Goal: Task Accomplishment & Management: Use online tool/utility

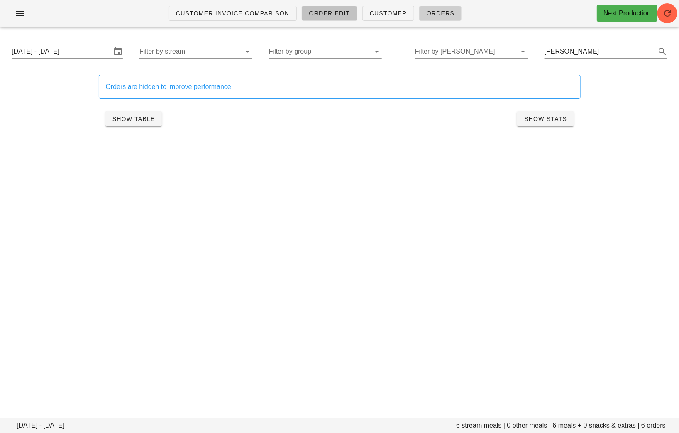
click at [329, 8] on link "Order Edit" at bounding box center [330, 13] width 56 height 15
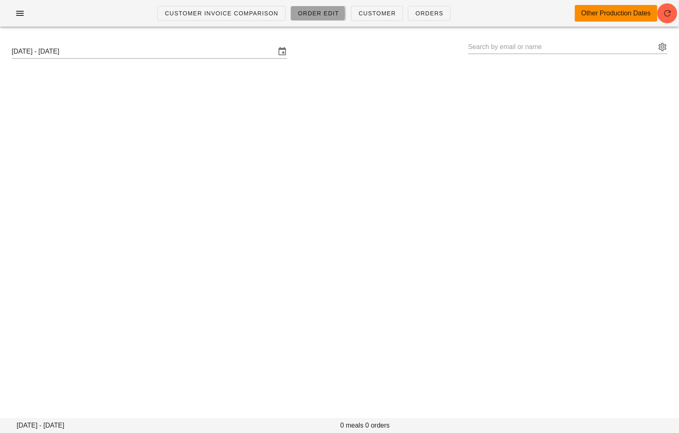
type input "Heaven-Leigh Oughton (heavenloughton@gmail.com)"
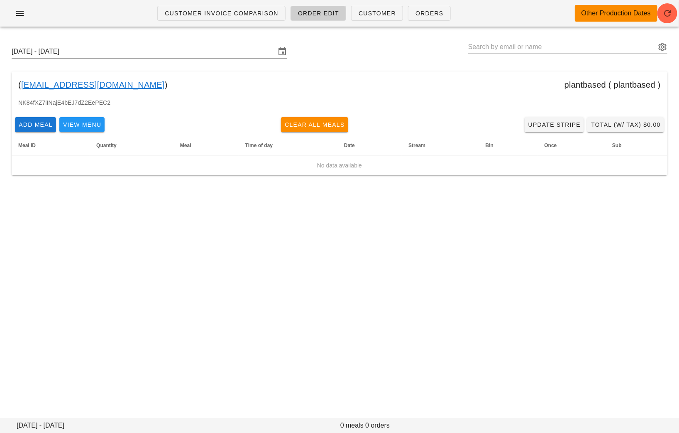
click at [572, 48] on input "text" at bounding box center [562, 46] width 188 height 13
paste input "Lara.naim13@gmail.com"
click at [658, 49] on button "appended action" at bounding box center [663, 47] width 10 height 10
type input "Lara.naim13"
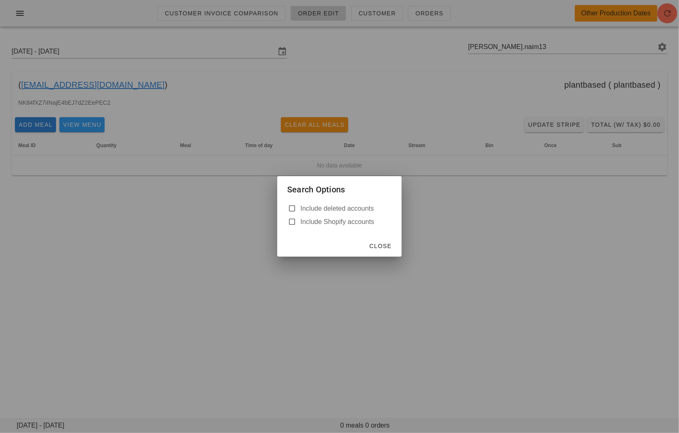
click at [326, 206] on label "Include deleted accounts" at bounding box center [346, 208] width 91 height 8
checkbox input "true"
click at [383, 249] on span "Close" at bounding box center [380, 245] width 23 height 7
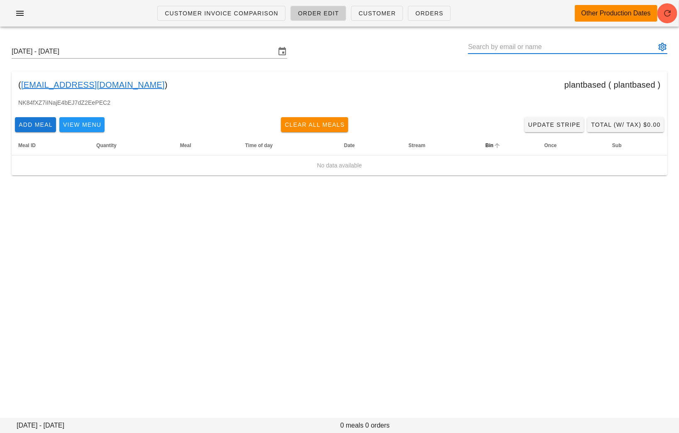
paste input "Lara.naim13@gmail.com"
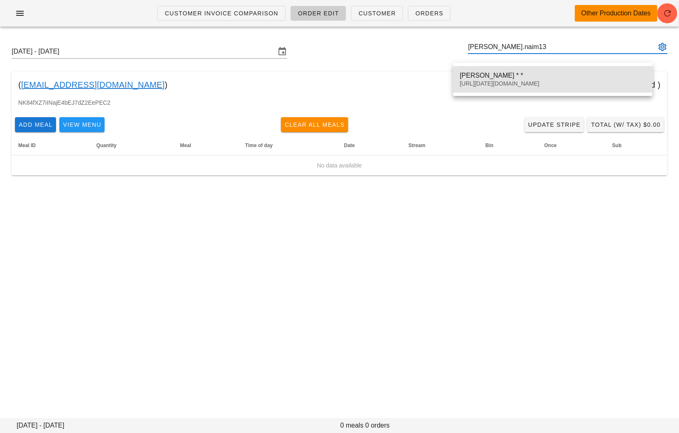
click at [521, 72] on div "Lara Naim * *" at bounding box center [553, 75] width 186 height 8
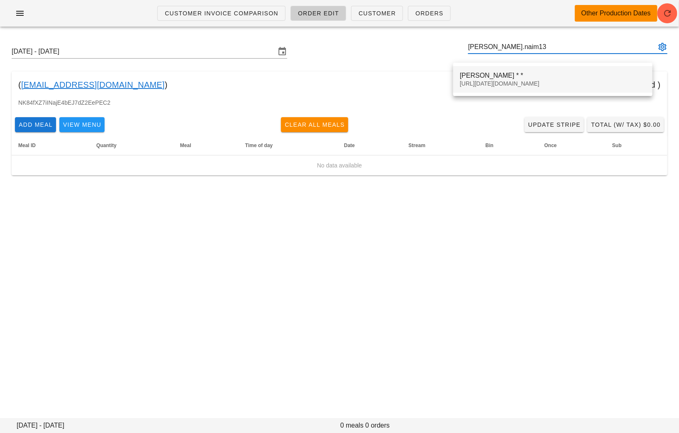
type input "Lara Naim * * (00_DELETED_2025-09-05_00_DELETED_2025-09-05_Lara.naim13___gmail.…"
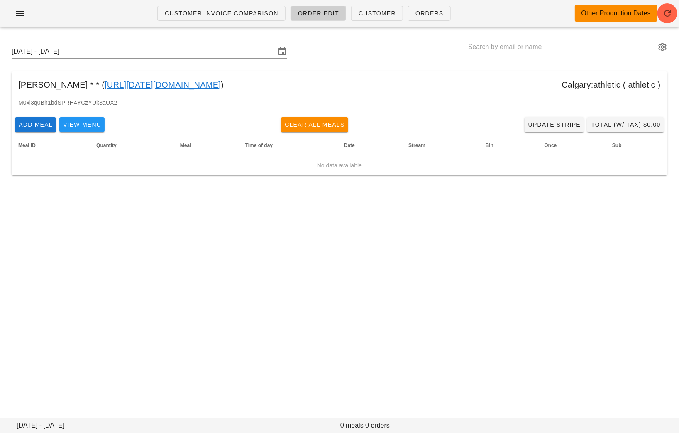
click at [523, 48] on input "text" at bounding box center [562, 46] width 188 height 13
paste input "Erinjoyner@hotmail.com"
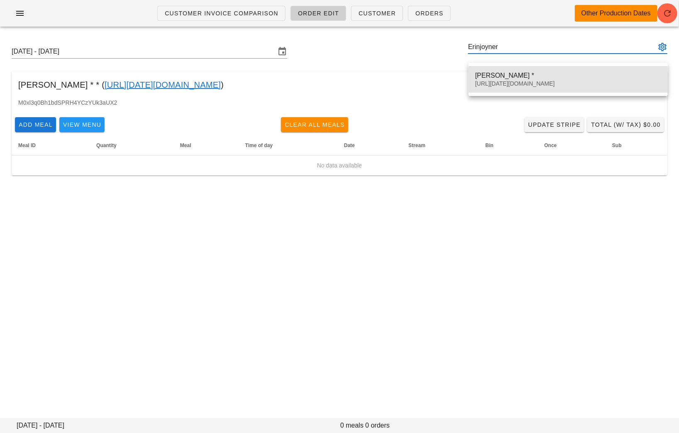
click at [533, 68] on div "Erin Joyner * 00_DELETED_2025-09-04_Erinjoyner___hotmail.com" at bounding box center [568, 79] width 186 height 26
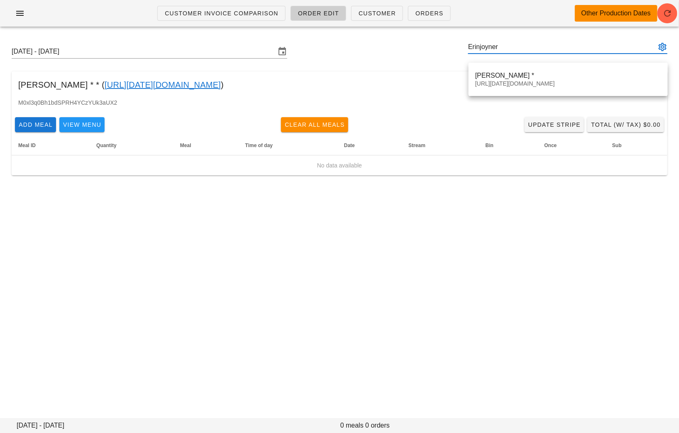
type input "Erin Joyner * (00_DELETED_2025-09-04_Erinjoyner___hotmail.com)"
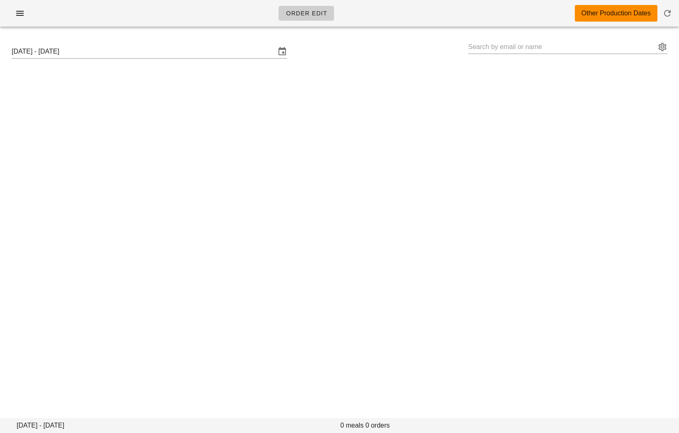
type input "[PERSON_NAME] * ([URL][DATE][DOMAIN_NAME])"
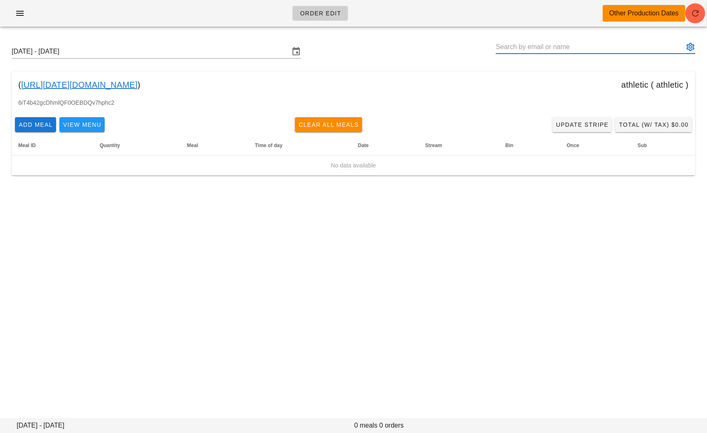
click at [573, 45] on input "text" at bounding box center [590, 46] width 188 height 13
paste input "[EMAIL_ADDRESS][DOMAIN_NAME]"
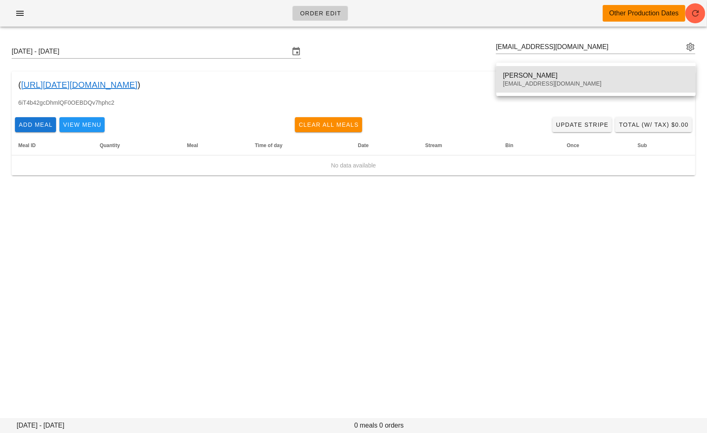
click at [531, 74] on div "Vadim Soin" at bounding box center [596, 75] width 186 height 8
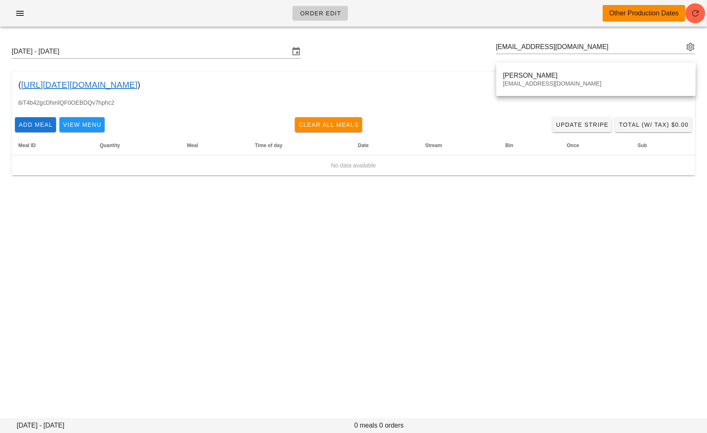
type input "Vadim Soin (vadimsoin26@gmail.com)"
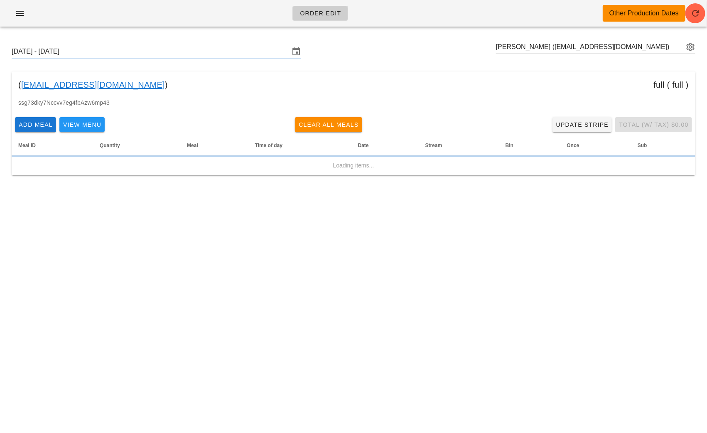
click at [525, 76] on div "( vadimsoin26@gmail.com ) full ( full )" at bounding box center [353, 84] width 683 height 27
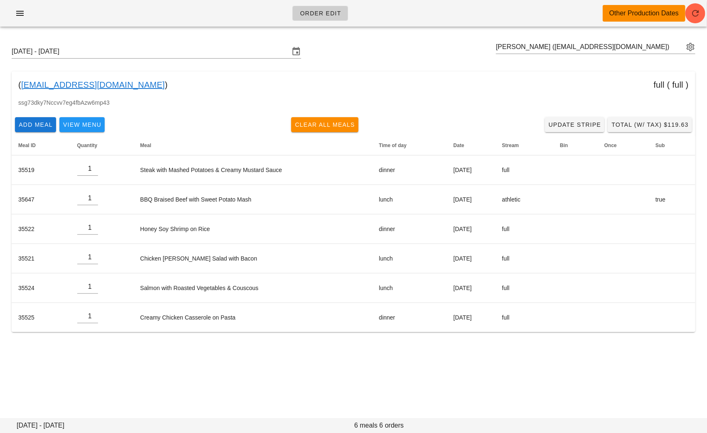
click at [102, 83] on link "vadimsoin26@gmail.com" at bounding box center [93, 84] width 144 height 13
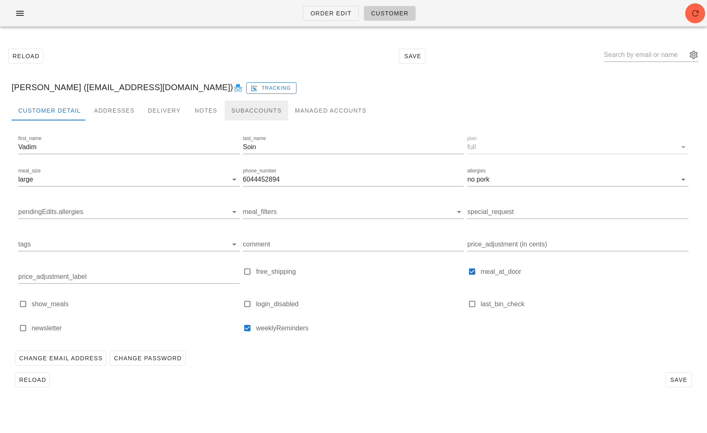
click at [235, 114] on div "Subaccounts" at bounding box center [257, 110] width 64 height 20
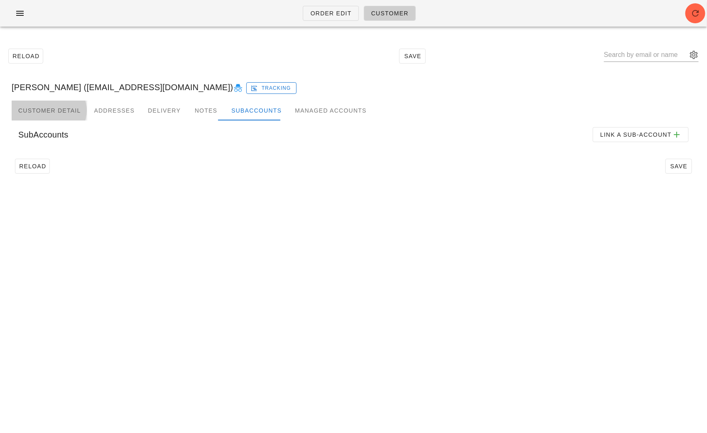
click at [46, 113] on div "Customer Detail" at bounding box center [50, 110] width 76 height 20
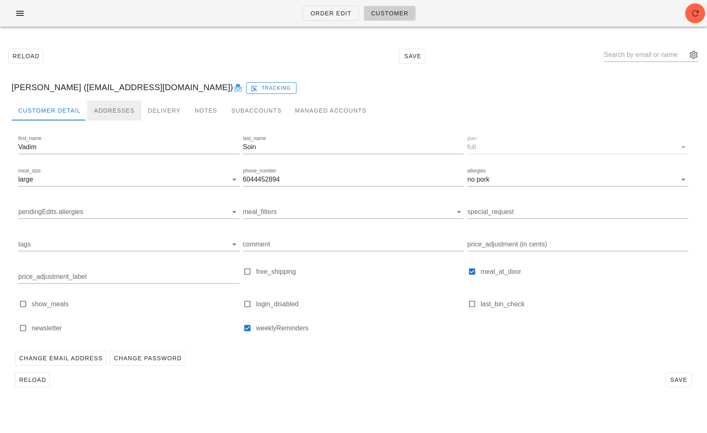
click at [103, 104] on div "Addresses" at bounding box center [114, 110] width 54 height 20
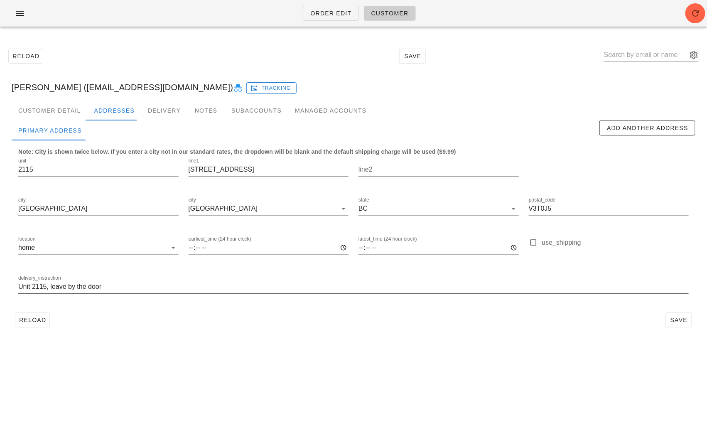
click at [122, 289] on input "Unit 2115, leave by the door" at bounding box center [353, 286] width 670 height 13
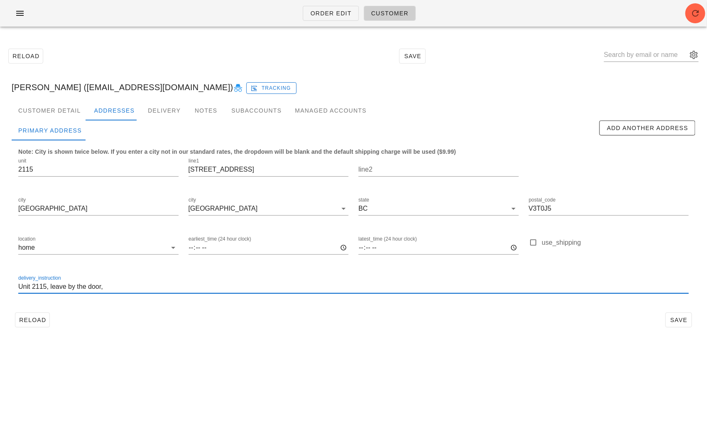
click at [49, 287] on input "Unit 2115, leave by the door," at bounding box center [353, 286] width 670 height 13
paste input "2115# buzzer code, floor 21"
click at [211, 284] on input "Unit 2115, 2115# buzzer code, floor 2, leave by the door," at bounding box center [353, 286] width 670 height 13
drag, startPoint x: 311, startPoint y: 285, endPoint x: -8, endPoint y: 287, distance: 319.3
click at [0, 287] on html "Order Edit Customer Reload Save Vadim Soin (vadimsoin26@gmail.com) Tracking Cus…" at bounding box center [353, 216] width 707 height 433
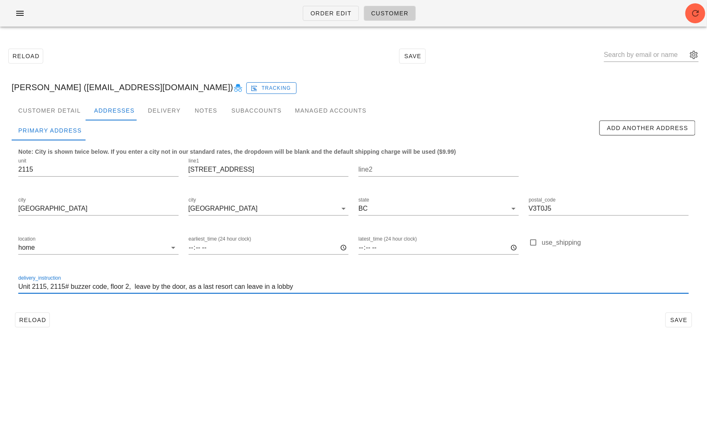
click at [337, 284] on input "Unit 2115, 2115# buzzer code, floor 2, leave by the door, as a last resort can …" at bounding box center [353, 286] width 670 height 13
type input "Unit 2115, 2115# buzzer code, floor 2, leave by the door, as a last resort can …"
click at [678, 320] on span "Save" at bounding box center [678, 319] width 19 height 7
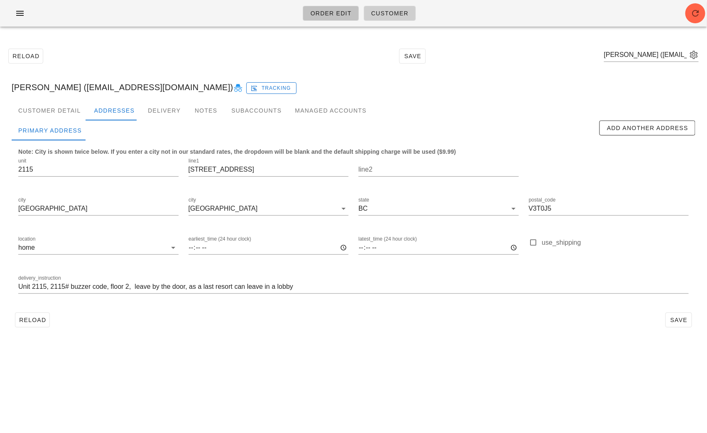
click at [329, 17] on span "Order Edit" at bounding box center [331, 13] width 42 height 7
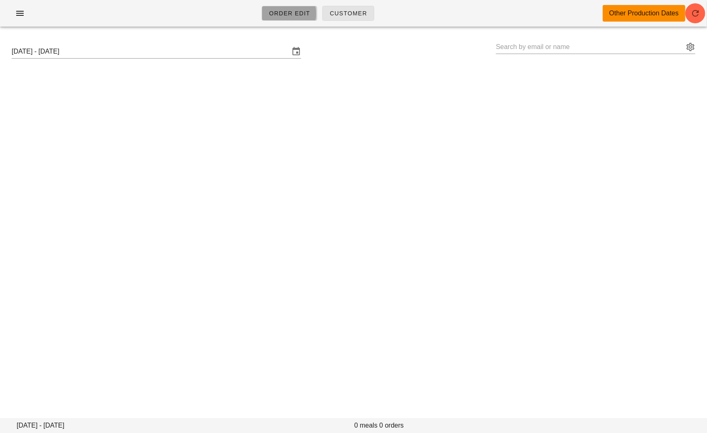
type input "Vadim Soin (vadimsoin26@gmail.com)"
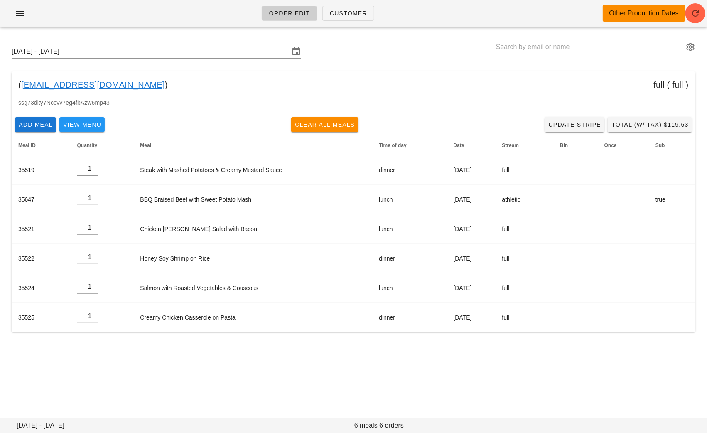
click at [619, 47] on input "text" at bounding box center [590, 46] width 188 height 13
paste input "benmwells@gmail.com"
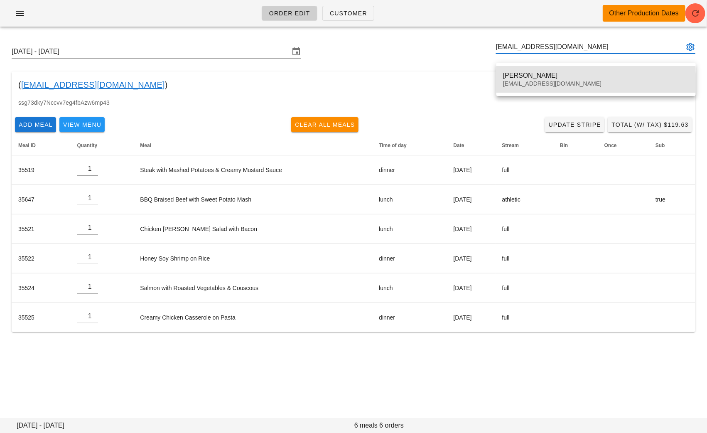
click at [541, 72] on div "[PERSON_NAME]" at bounding box center [596, 75] width 186 height 8
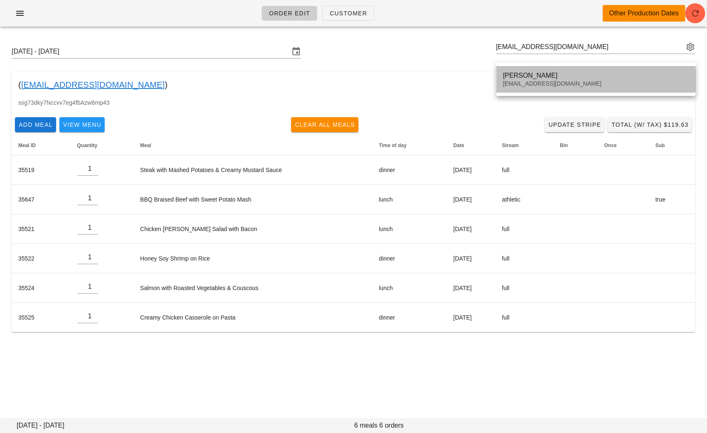
type input "Ben Wells (benmwells@gmail.com)"
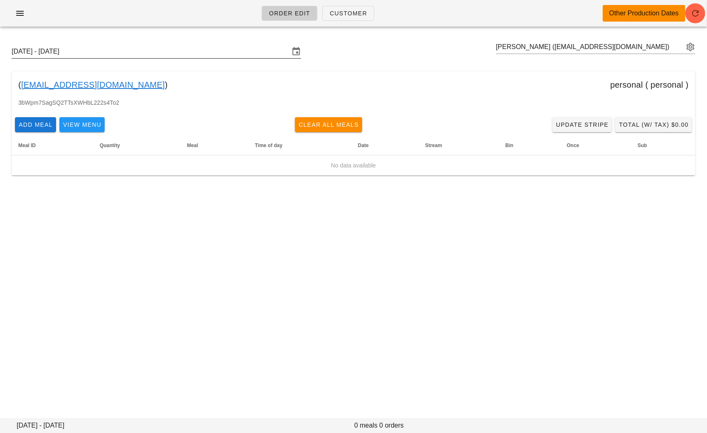
click at [204, 49] on input "Sunday September 14 - Saturday September 20" at bounding box center [151, 51] width 278 height 13
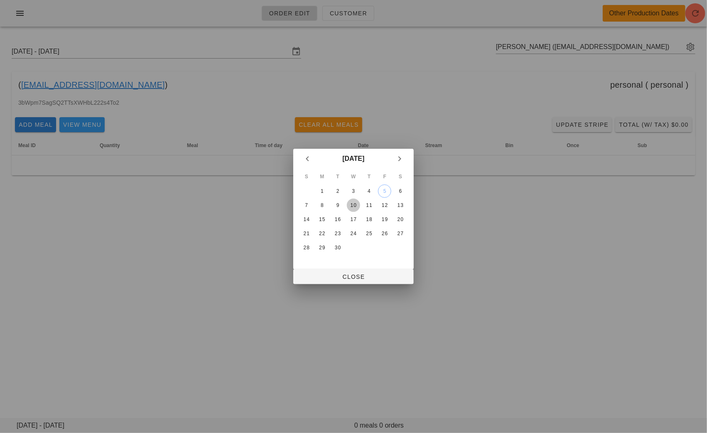
click at [355, 203] on div "10" at bounding box center [353, 205] width 13 height 6
click at [360, 275] on span "Close" at bounding box center [353, 276] width 107 height 7
type input "Sunday September 7 - Saturday September 13"
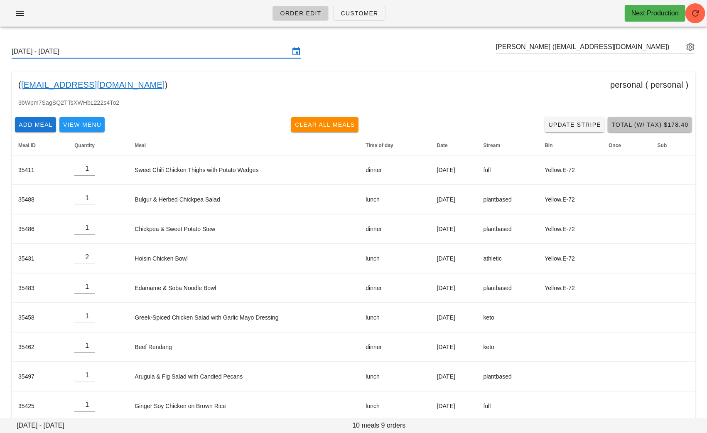
click at [620, 121] on span "Total (w/ Tax) $178.40" at bounding box center [650, 124] width 78 height 7
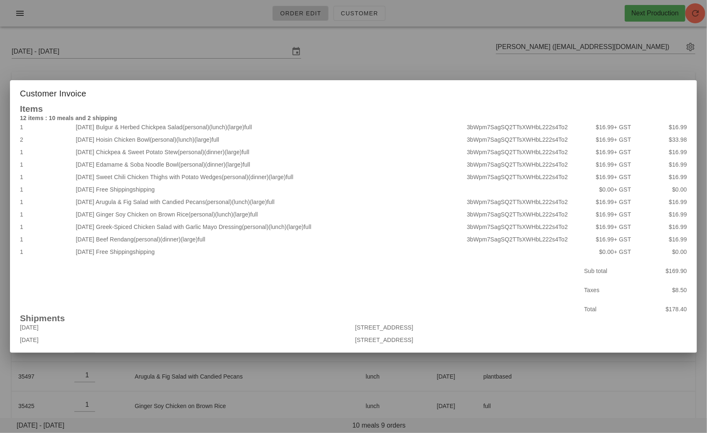
click at [408, 57] on div at bounding box center [353, 216] width 707 height 433
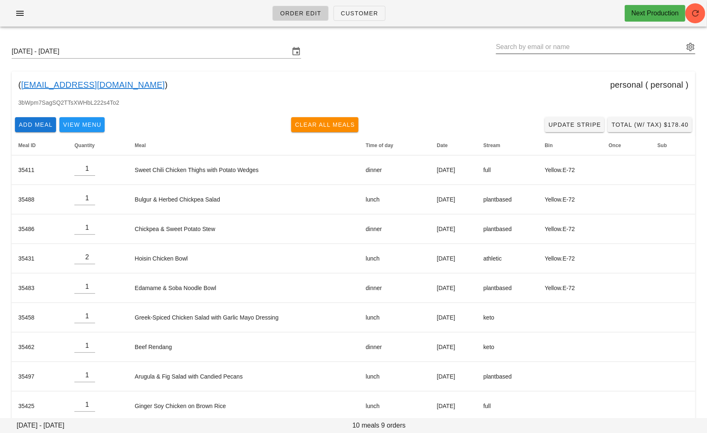
click at [641, 50] on input "text" at bounding box center [590, 46] width 188 height 13
paste input "jmaroy247@gmail.com"
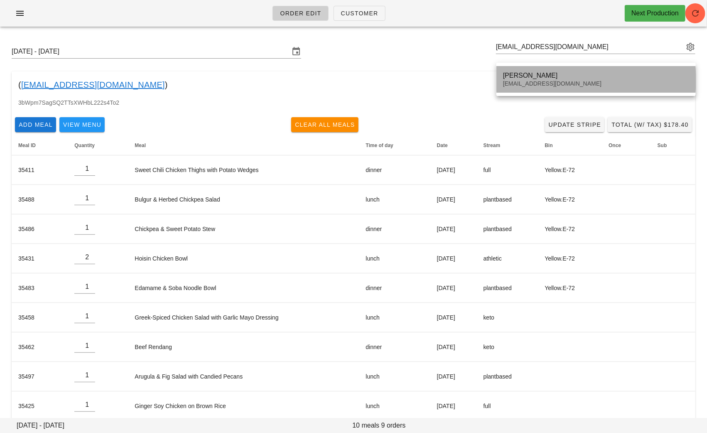
click at [547, 67] on div "Jennifer Roy Jmaroy247@gmail.com" at bounding box center [596, 79] width 186 height 26
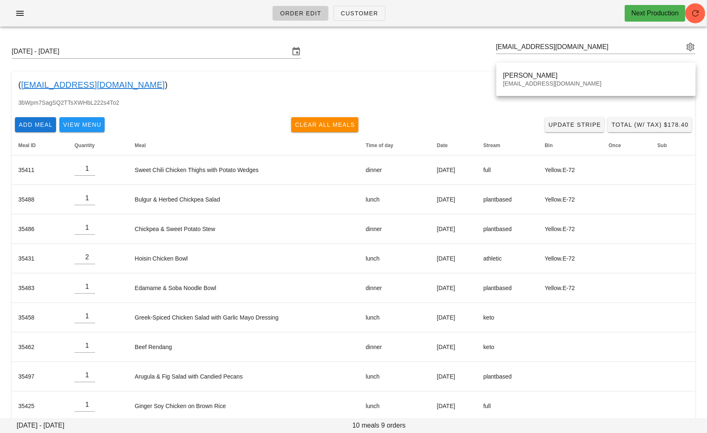
type input "Jennifer Roy (Jmaroy247@gmail.com)"
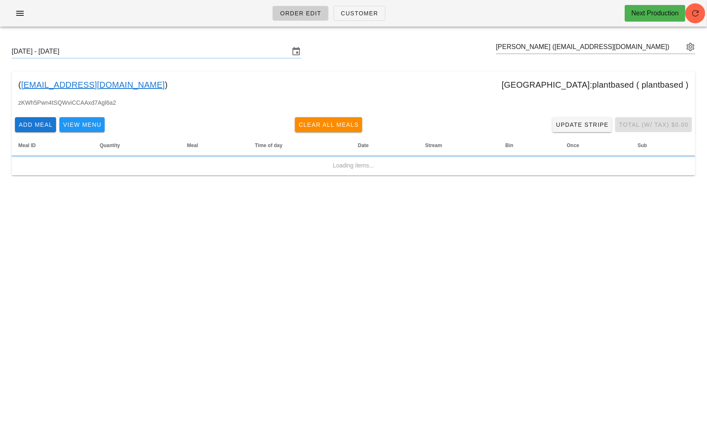
click at [529, 81] on div "( Jmaroy247@gmail.com ) toronto:plantbased ( plantbased )" at bounding box center [353, 84] width 683 height 27
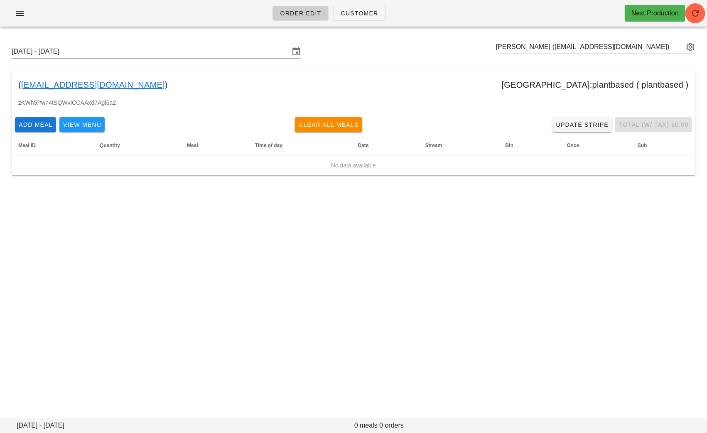
click at [397, 84] on div "( Jmaroy247@gmail.com ) toronto:plantbased ( plantbased )" at bounding box center [353, 84] width 683 height 27
click at [620, 46] on input "text" at bounding box center [590, 46] width 188 height 13
paste input "ellamarwick@hotmail.co.nz"
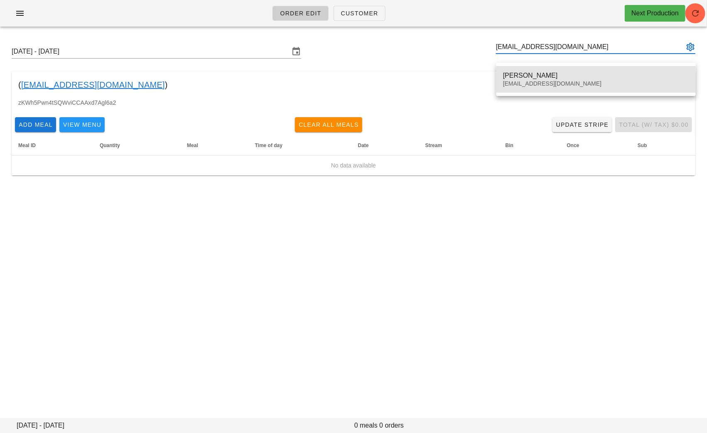
click at [528, 68] on div "Ella Marwick Ellamarwick@hotmail.co.nz" at bounding box center [596, 79] width 186 height 26
click at [519, 80] on div "Ellamarwick@hotmail.co.nz" at bounding box center [596, 83] width 186 height 7
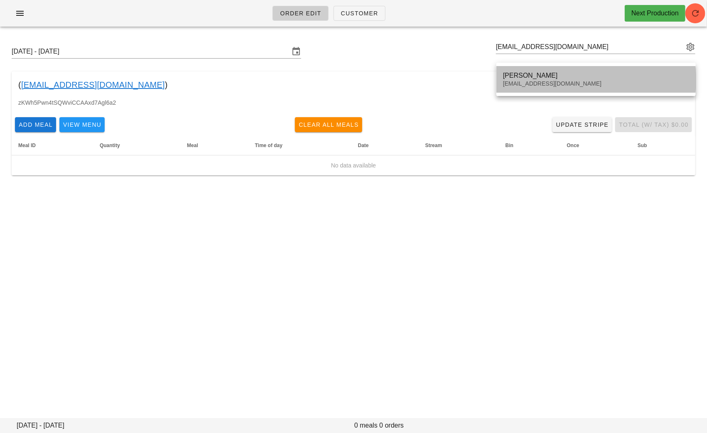
type input "Ella Marwick (Ellamarwick@hotmail.co.nz)"
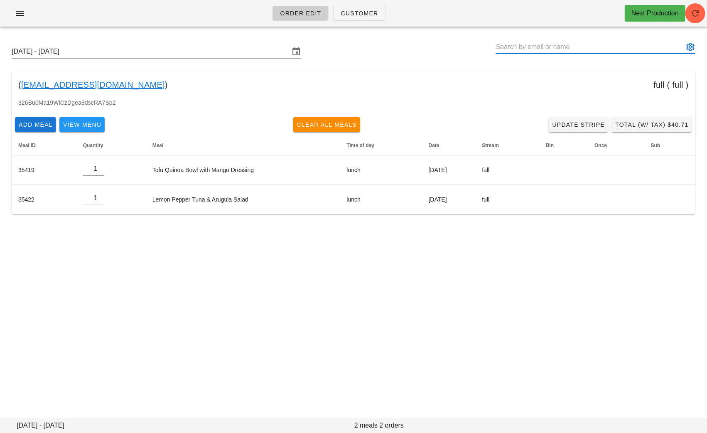
click at [633, 45] on input "text" at bounding box center [590, 46] width 188 height 13
click at [347, 126] on span "Clear All Meals" at bounding box center [326, 124] width 61 height 7
type input "0"
click at [526, 44] on input "text" at bounding box center [590, 46] width 188 height 13
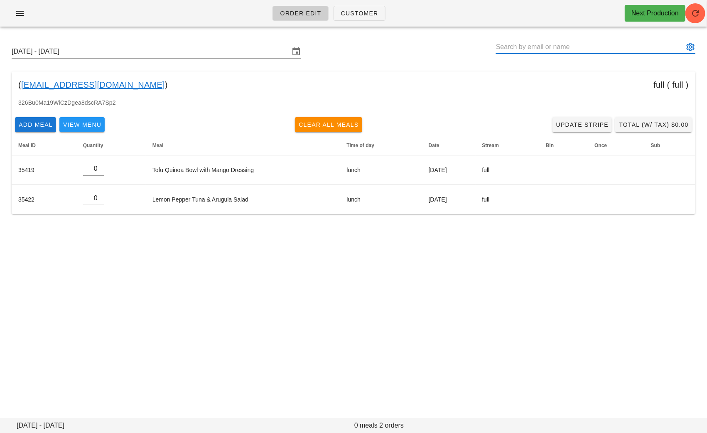
paste input "alias.k90@gmail.com"
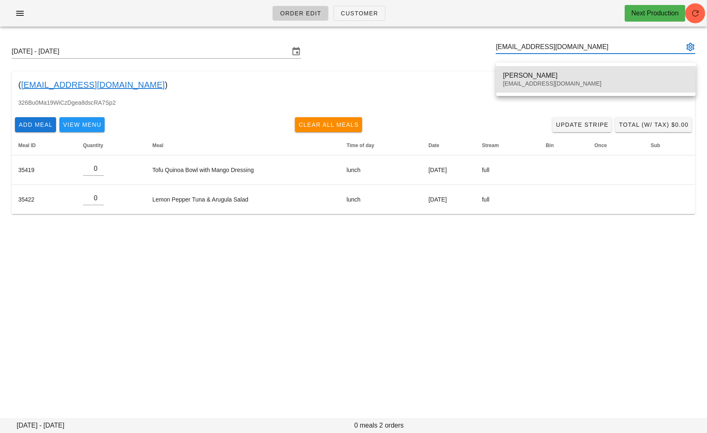
click at [522, 73] on div "[PERSON_NAME]" at bounding box center [596, 75] width 186 height 8
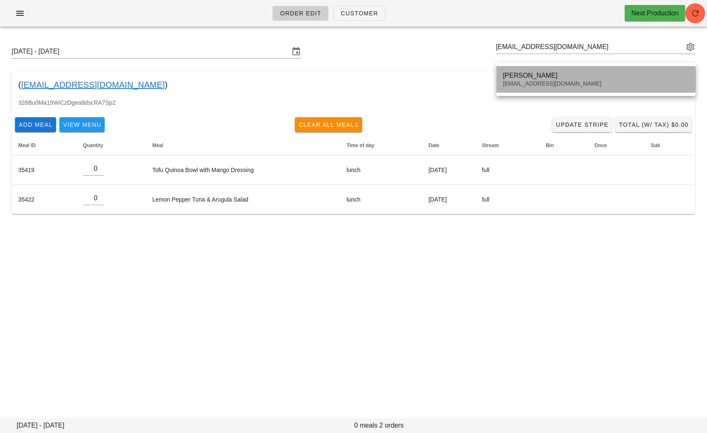
click at [519, 79] on div "[PERSON_NAME]" at bounding box center [596, 75] width 186 height 8
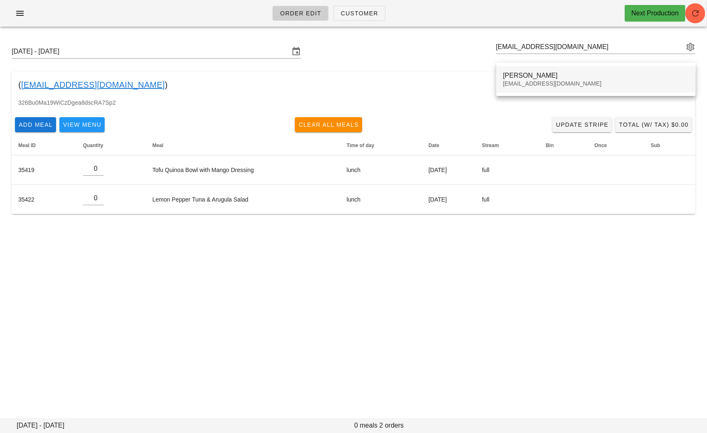
type input "Ali Kagalwala (alias.k90@gmail.com)"
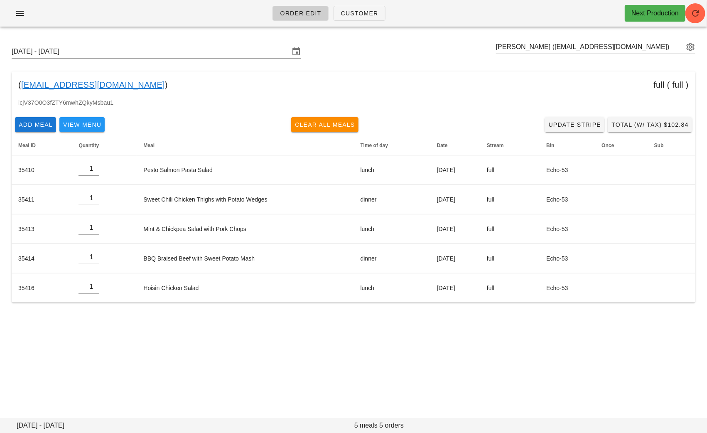
click at [84, 85] on link "alias.k90@gmail.com" at bounding box center [93, 84] width 144 height 13
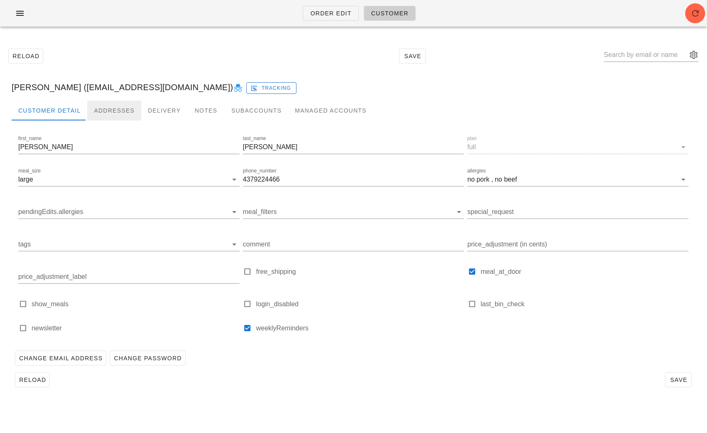
click at [118, 111] on div "Addresses" at bounding box center [114, 110] width 54 height 20
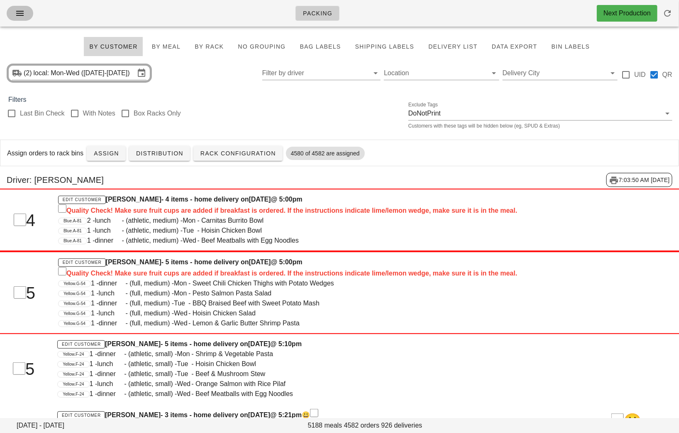
click at [27, 11] on button "button" at bounding box center [20, 13] width 27 height 15
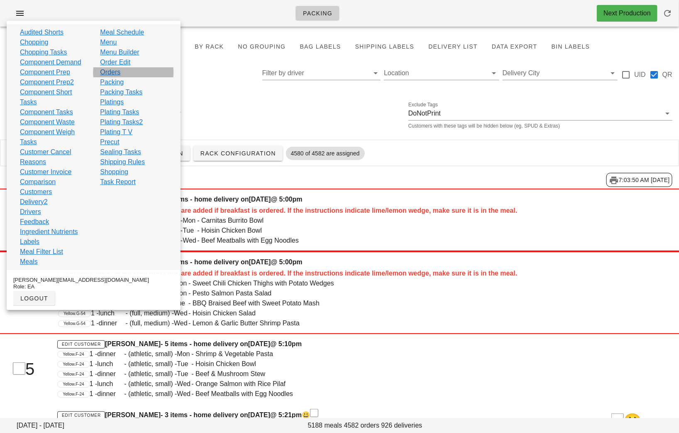
click at [115, 73] on link "Orders" at bounding box center [110, 72] width 20 height 10
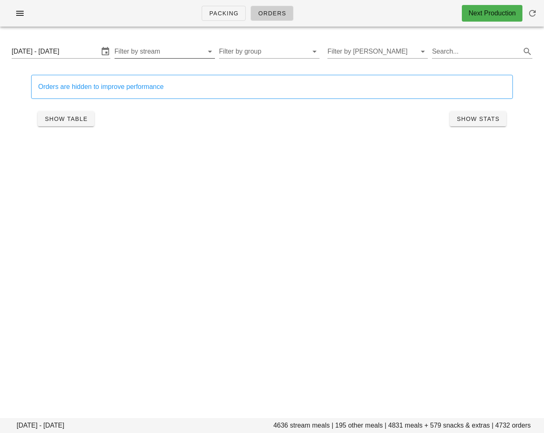
click at [168, 53] on input "Filter by stream" at bounding box center [158, 51] width 87 height 13
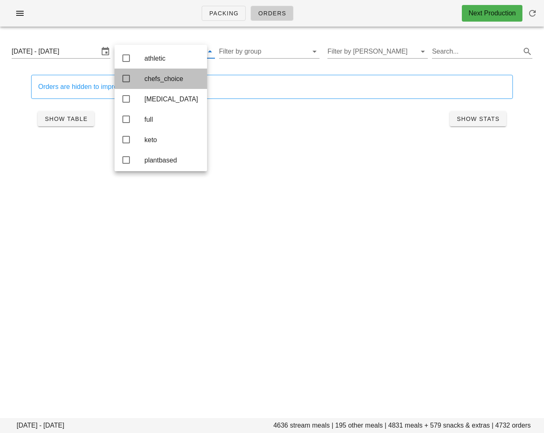
click at [169, 79] on div "chefs_choice" at bounding box center [172, 79] width 56 height 8
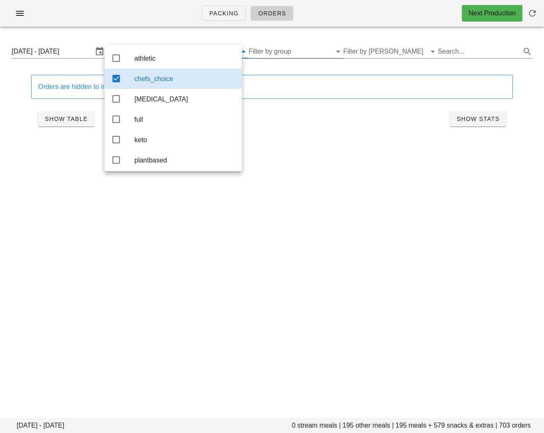
click at [296, 52] on input "Filter by group" at bounding box center [289, 51] width 81 height 13
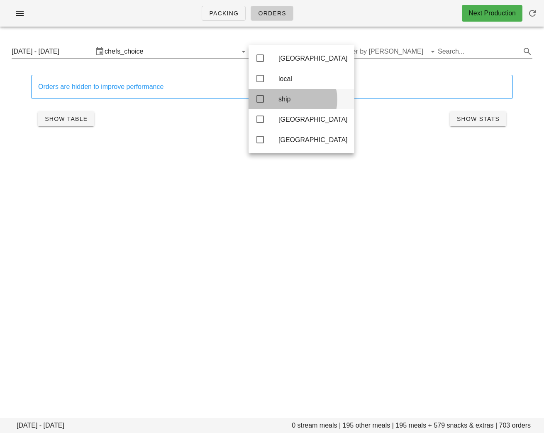
click at [296, 100] on div "ship" at bounding box center [313, 99] width 69 height 8
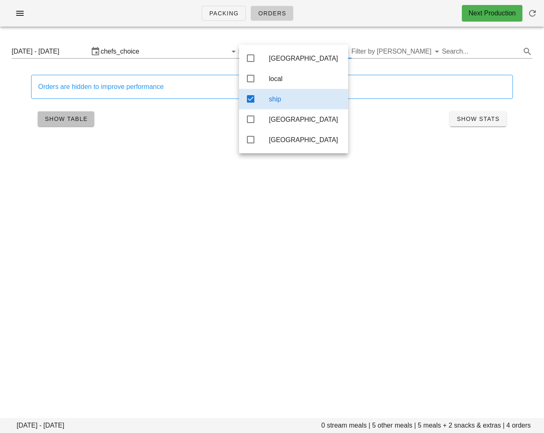
click at [78, 114] on button "Show Table" at bounding box center [66, 118] width 56 height 15
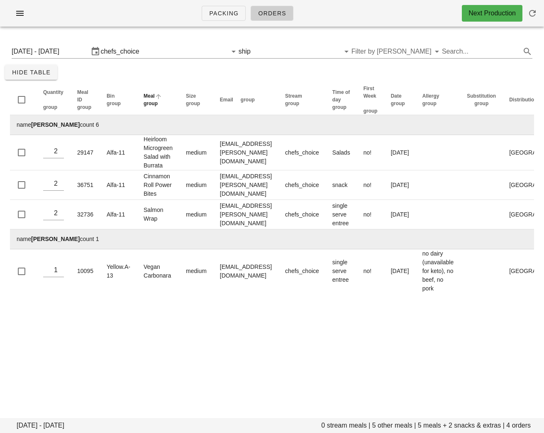
click at [155, 104] on span "group" at bounding box center [151, 103] width 14 height 6
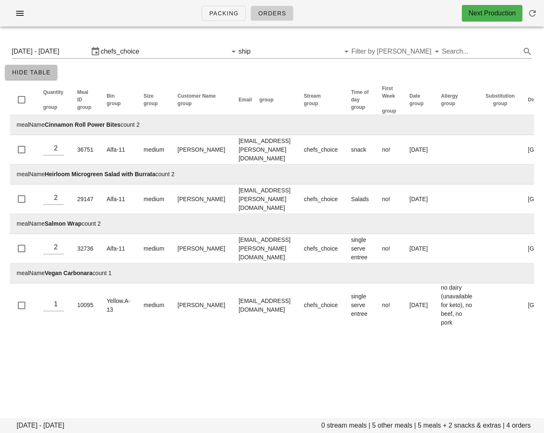
click at [17, 76] on button "Hide Table" at bounding box center [31, 72] width 52 height 15
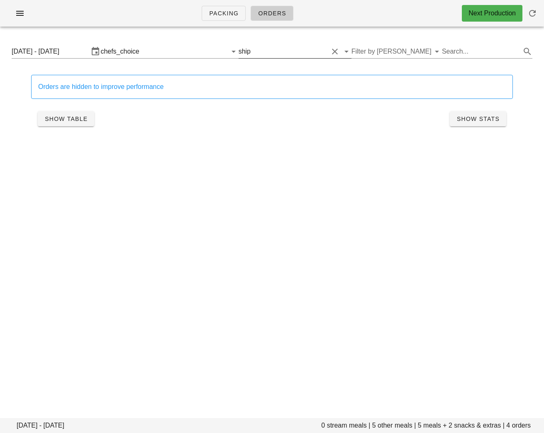
click at [308, 50] on input "text" at bounding box center [290, 51] width 76 height 13
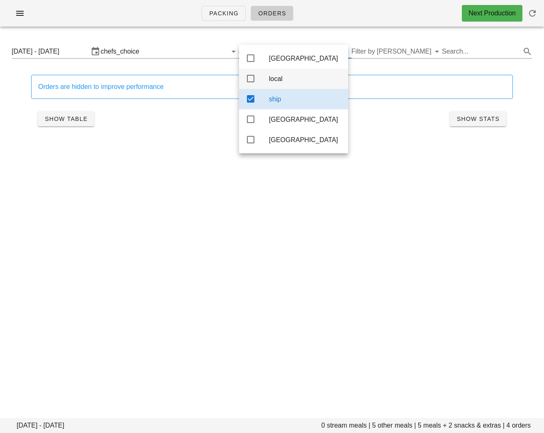
click at [248, 78] on icon at bounding box center [251, 78] width 10 height 10
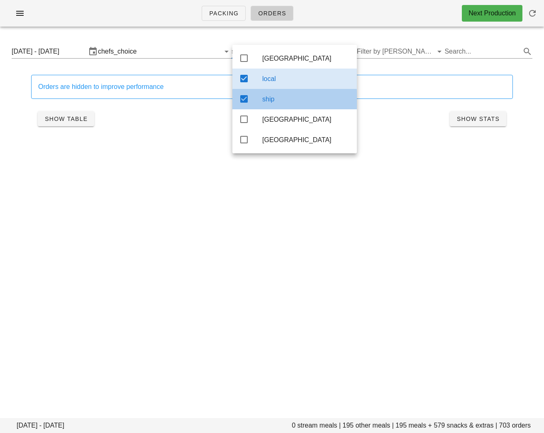
click at [245, 100] on icon at bounding box center [244, 99] width 10 height 10
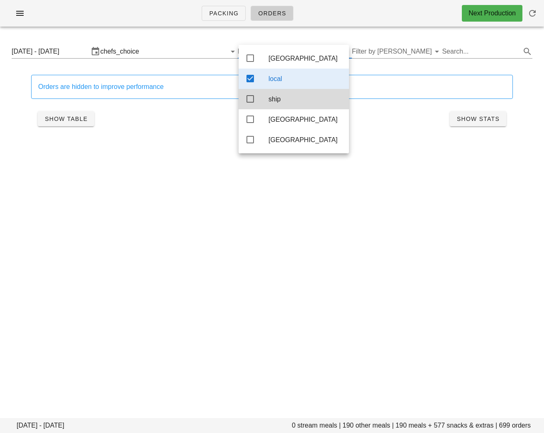
click at [197, 141] on div "Orders are hidden to improve performance Show Table Show Stats" at bounding box center [272, 103] width 534 height 77
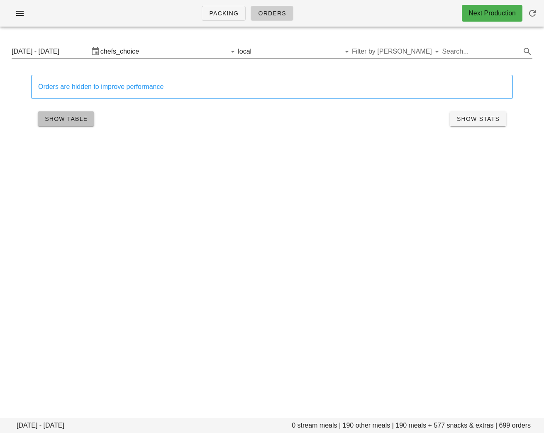
click at [67, 119] on span "Show Table" at bounding box center [65, 118] width 43 height 7
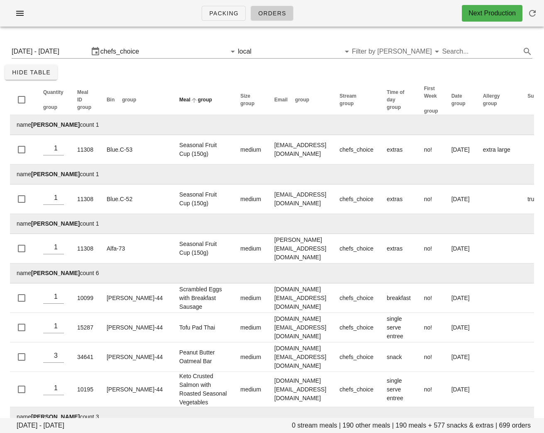
click at [198, 103] on span "group" at bounding box center [205, 100] width 14 height 6
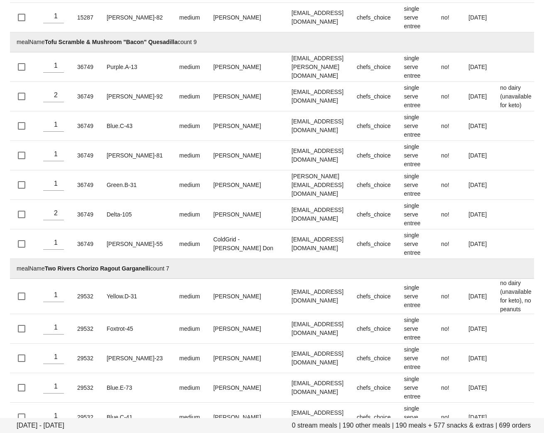
scroll to position [21009, 0]
drag, startPoint x: 105, startPoint y: 232, endPoint x: 46, endPoint y: 230, distance: 59.8
copy td "Vegan Santa Fe Salad"
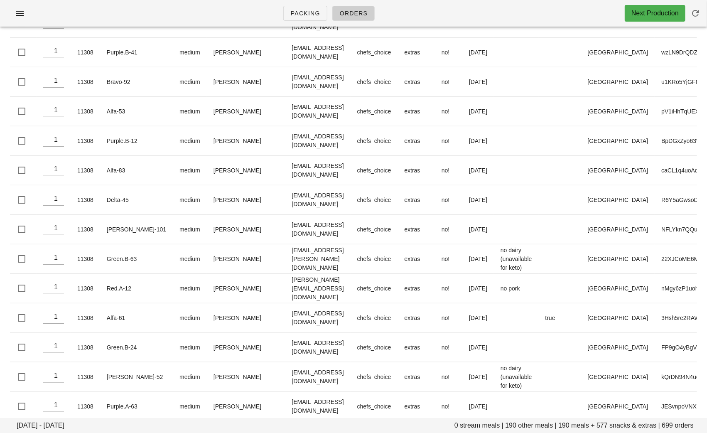
scroll to position [18322, 0]
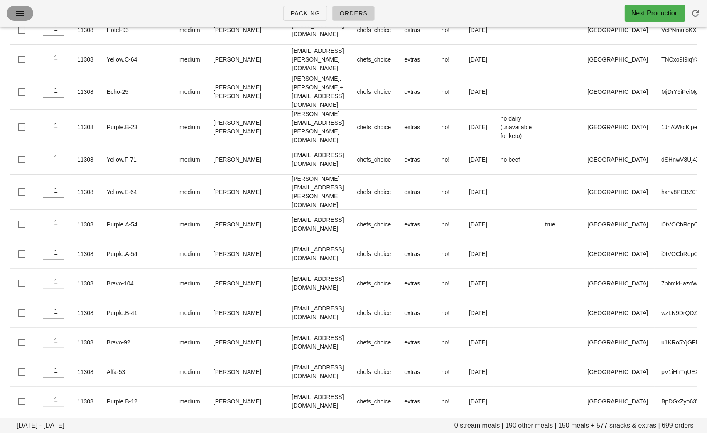
click at [20, 15] on icon "button" at bounding box center [20, 13] width 10 height 10
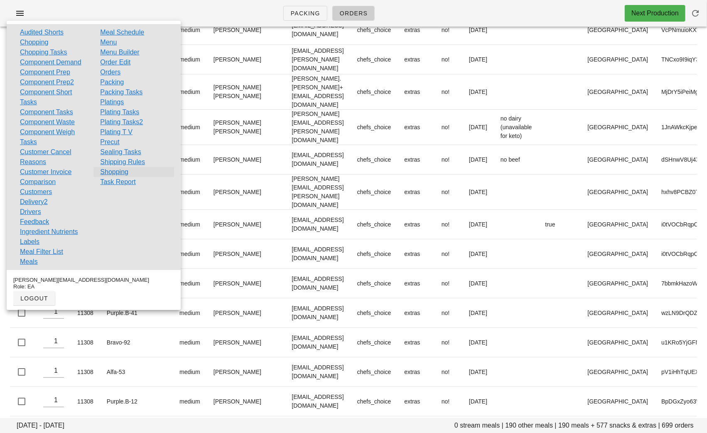
click at [119, 170] on link "Shopping" at bounding box center [114, 172] width 28 height 10
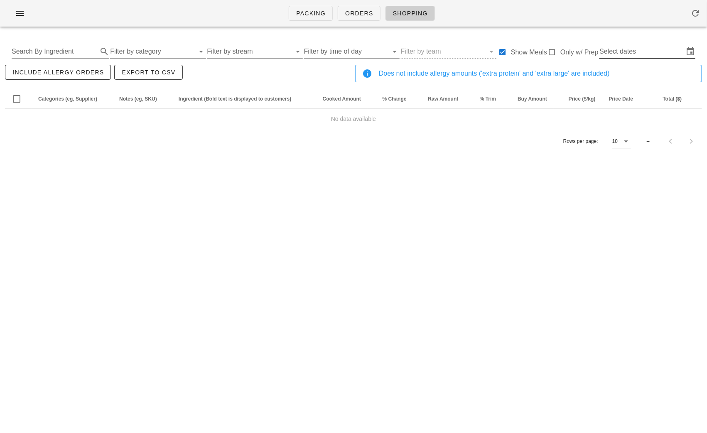
click at [625, 53] on input "Select dates" at bounding box center [641, 51] width 84 height 13
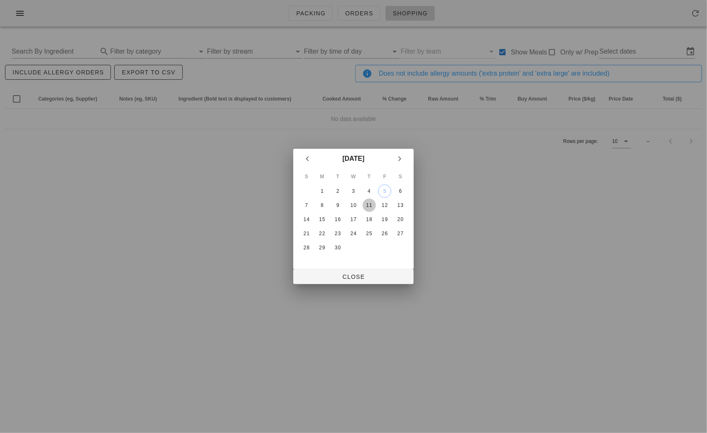
click at [364, 204] on div "11" at bounding box center [368, 205] width 13 height 6
click at [396, 204] on div "13" at bounding box center [400, 205] width 13 height 6
click at [369, 276] on span "Close" at bounding box center [353, 276] width 107 height 7
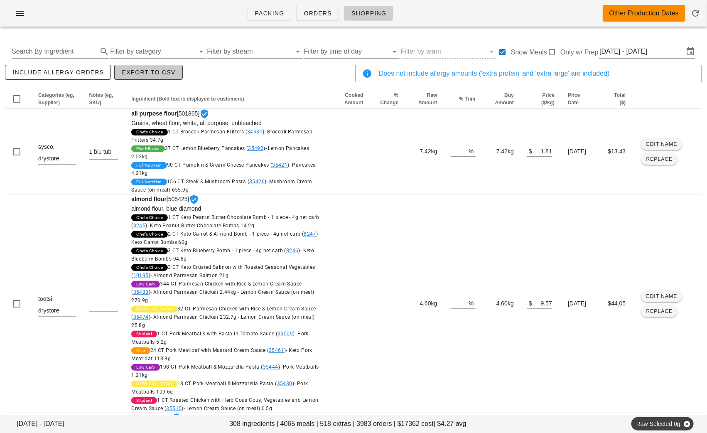
click at [162, 75] on span "Export to CSV" at bounding box center [148, 72] width 54 height 7
click at [631, 51] on input "Thu Sep 11 - Sat Sep 13" at bounding box center [641, 51] width 84 height 13
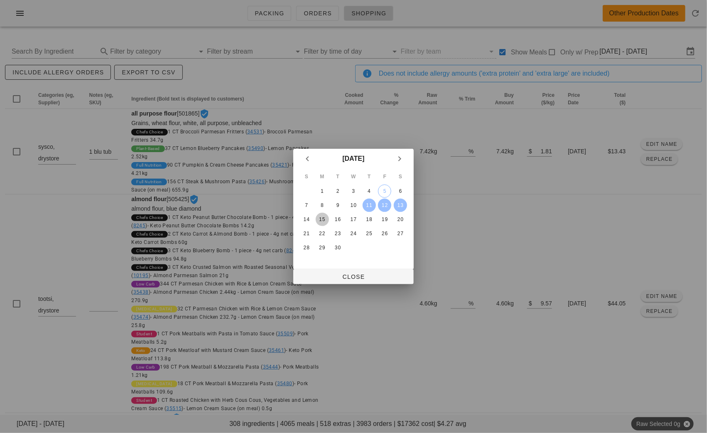
click at [326, 217] on div "15" at bounding box center [322, 219] width 13 height 6
click at [398, 219] on div "20" at bounding box center [400, 219] width 13 height 6
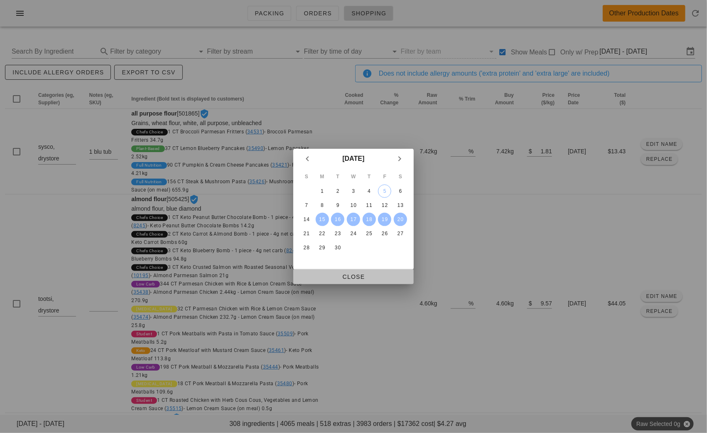
click at [353, 280] on span "Close" at bounding box center [353, 276] width 107 height 7
type input "Mon Sep 15 - Sat Sep 20"
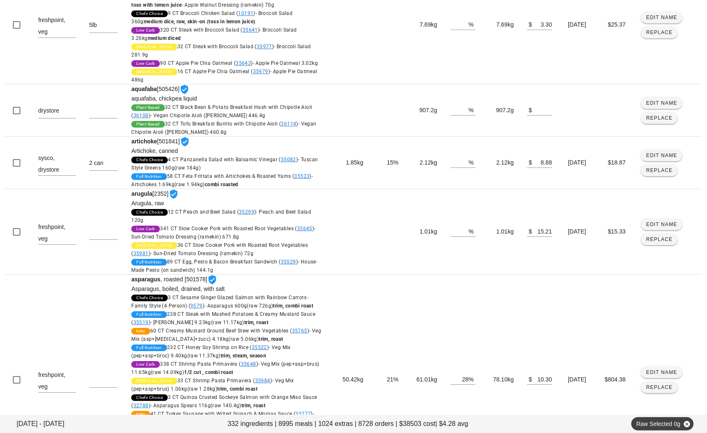
scroll to position [1270, 0]
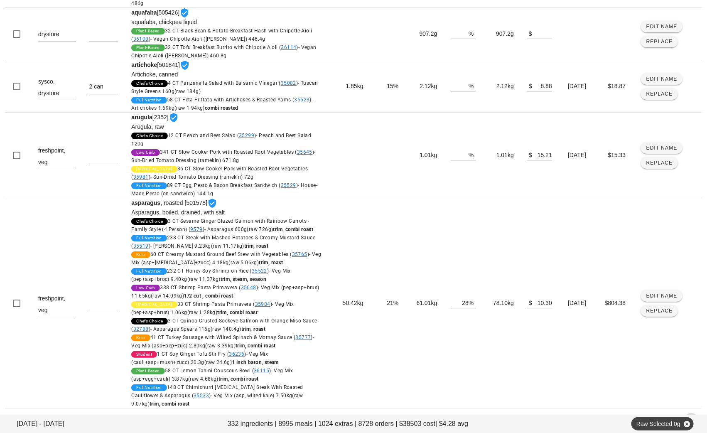
click at [679, 415] on icon "Next page" at bounding box center [691, 420] width 10 height 10
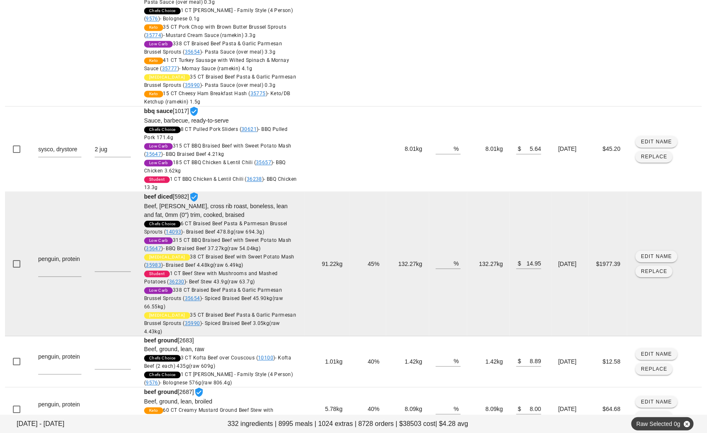
scroll to position [780, 0]
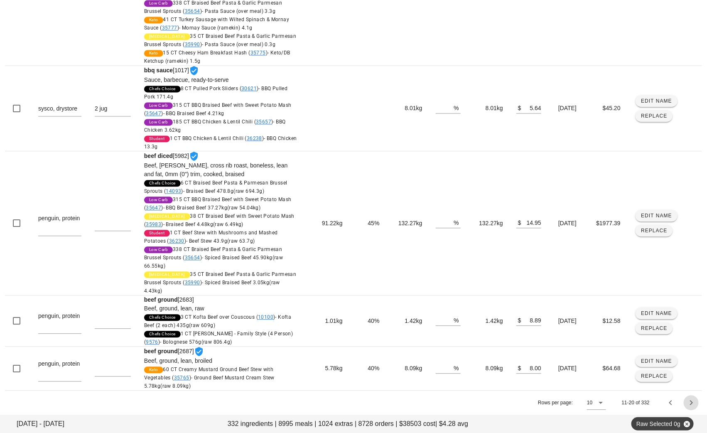
click at [679, 402] on icon "Next page" at bounding box center [691, 402] width 10 height 10
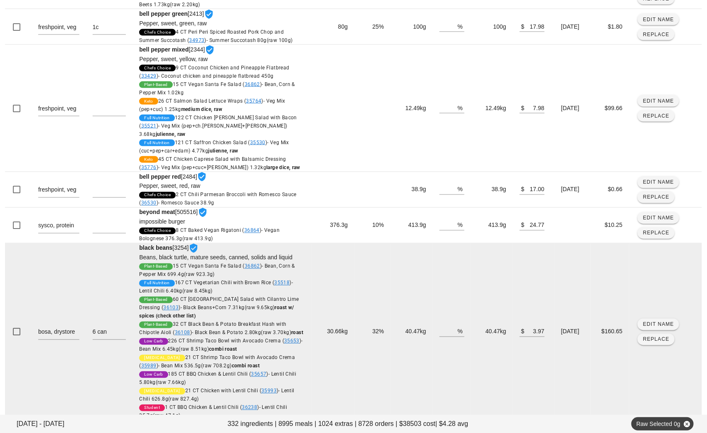
scroll to position [556, 0]
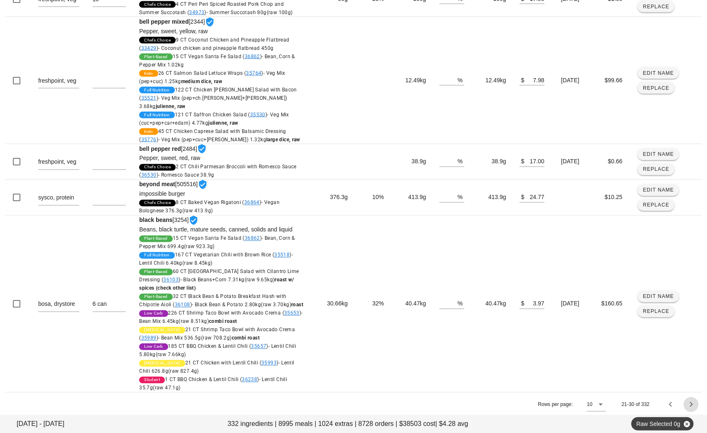
click at [679, 399] on icon "Next page" at bounding box center [691, 404] width 10 height 10
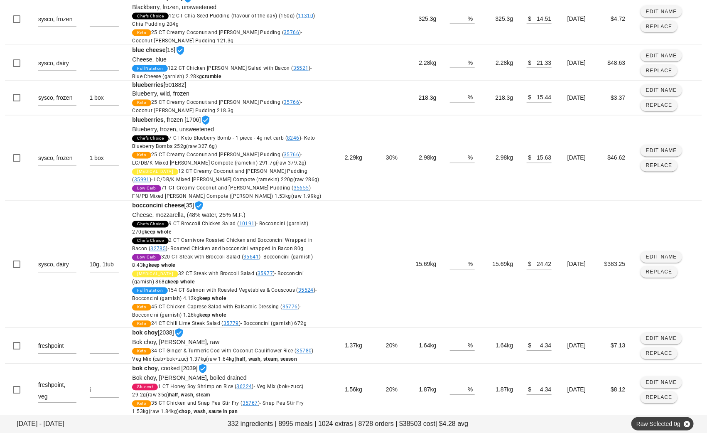
scroll to position [2089, 0]
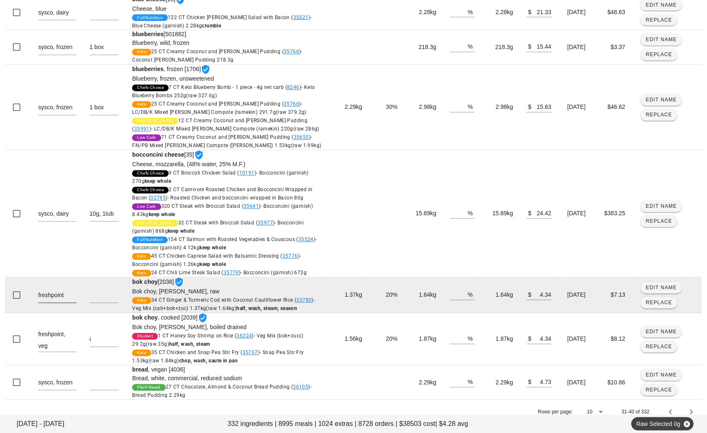
click at [68, 289] on textarea "freshpoint" at bounding box center [57, 295] width 38 height 13
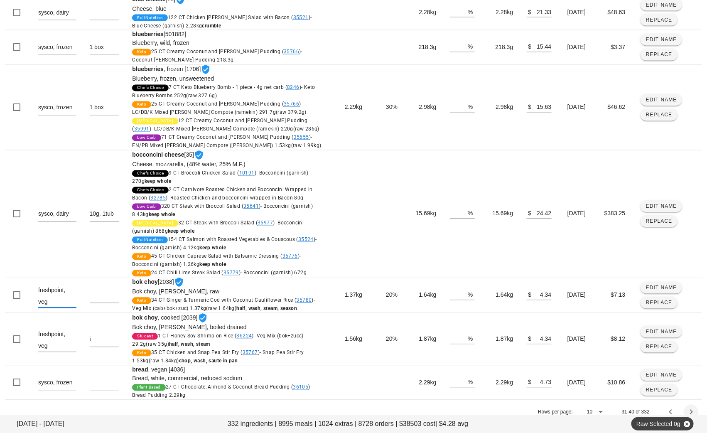
type textarea "freshpoint, veg"
click at [679, 407] on icon "Next page" at bounding box center [691, 412] width 10 height 10
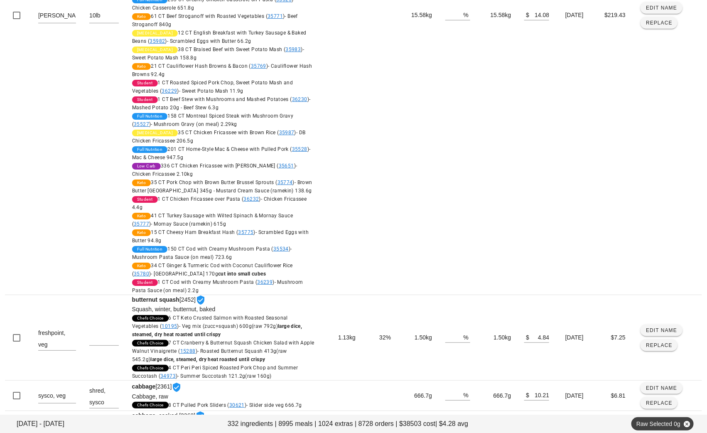
scroll to position [1381, 0]
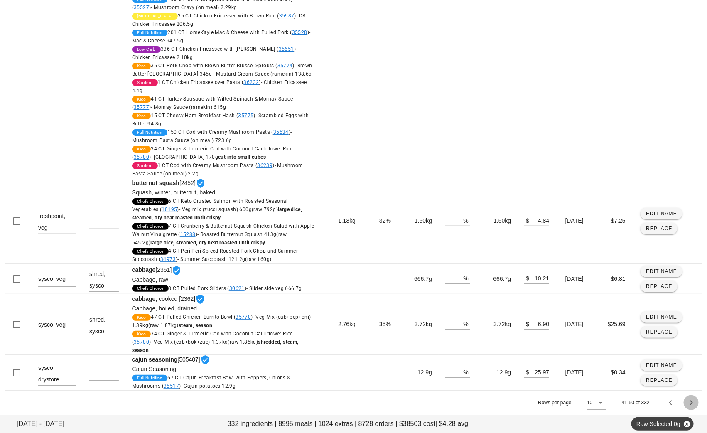
click at [679, 401] on icon "Next page" at bounding box center [691, 402] width 10 height 10
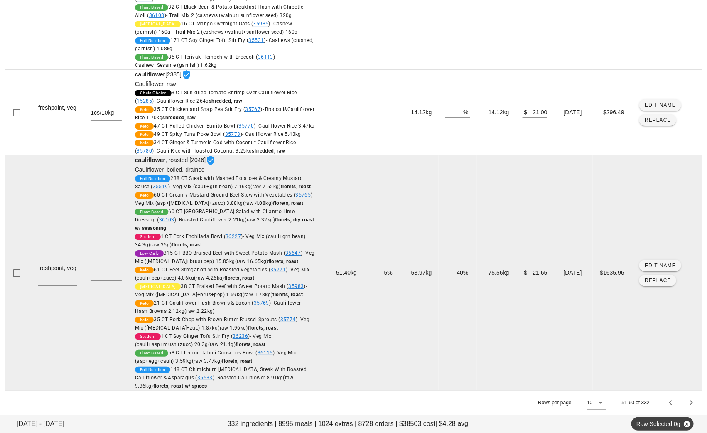
scroll to position [1286, 0]
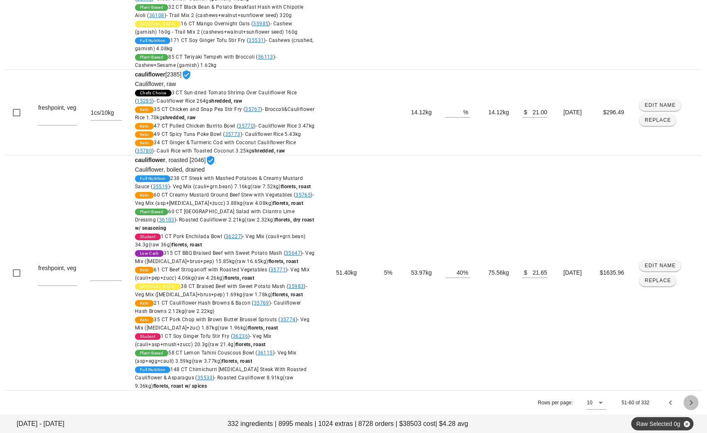
click at [679, 397] on icon "Next page" at bounding box center [691, 402] width 10 height 10
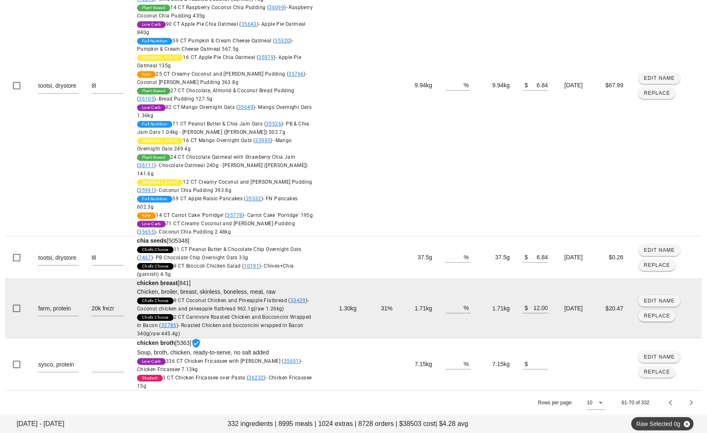
scroll to position [1018, 0]
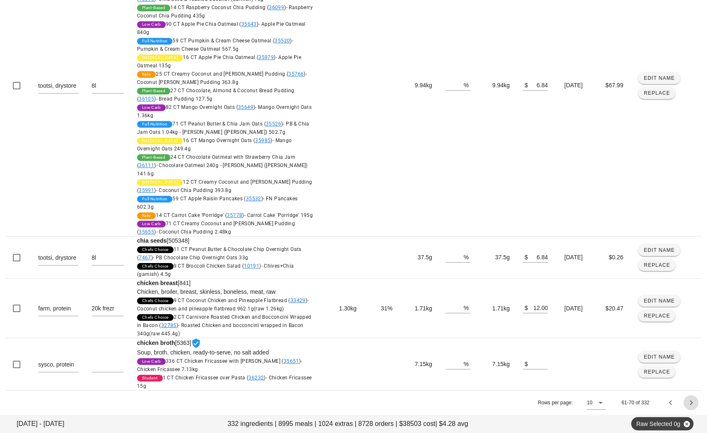
click at [679, 401] on icon "Next page" at bounding box center [691, 402] width 10 height 10
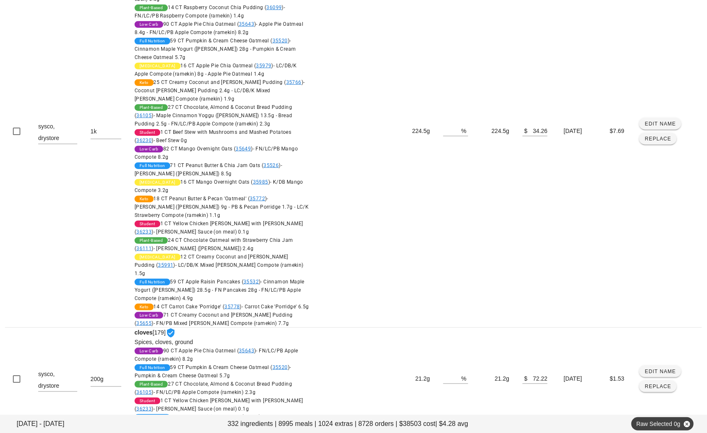
scroll to position [1759, 0]
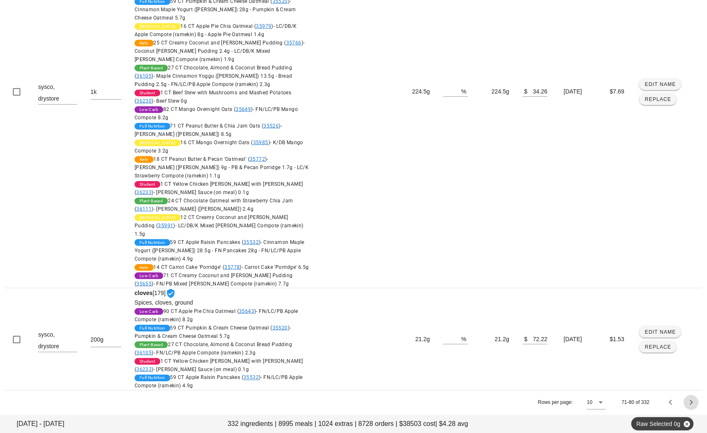
click at [679, 403] on icon "Next page" at bounding box center [691, 402] width 10 height 10
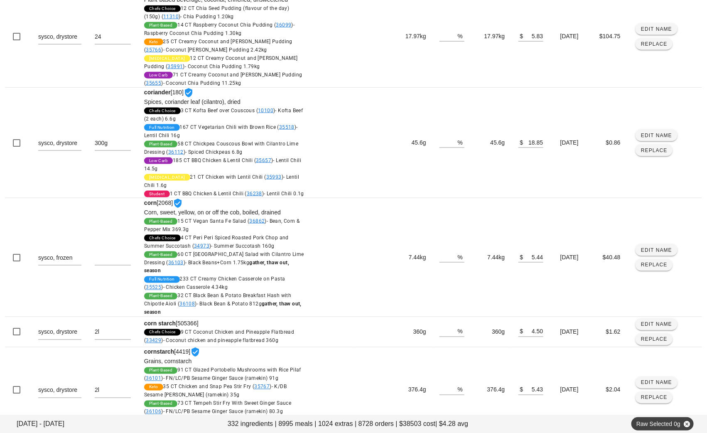
scroll to position [650, 0]
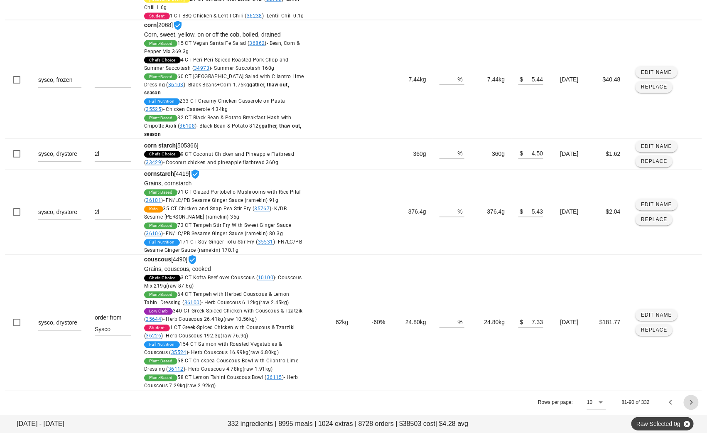
click at [679, 408] on button "Next page" at bounding box center [690, 402] width 15 height 15
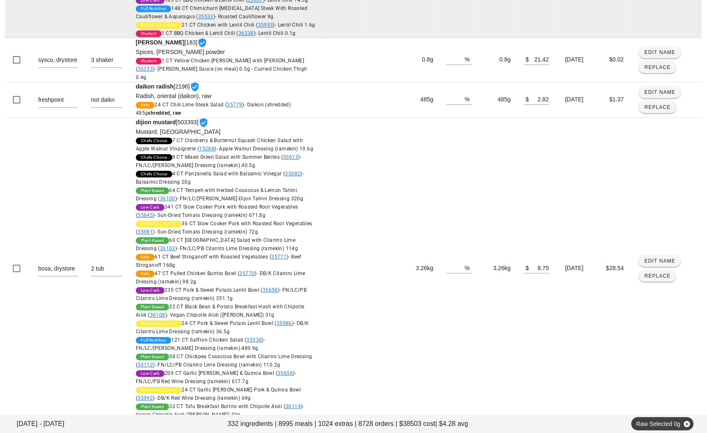
scroll to position [1099, 0]
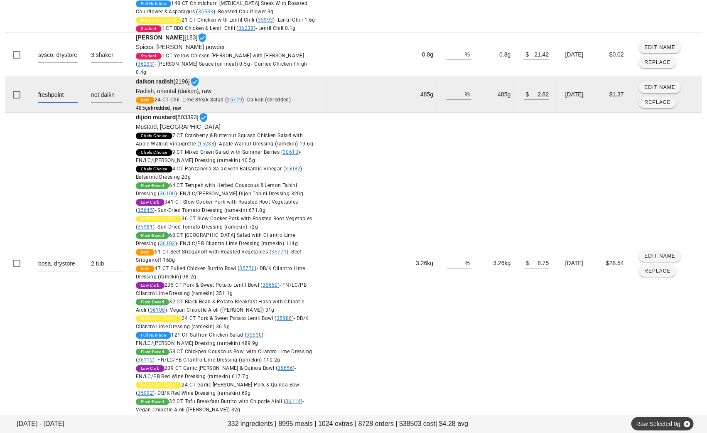
click at [70, 102] on textarea "freshpoint" at bounding box center [57, 95] width 39 height 13
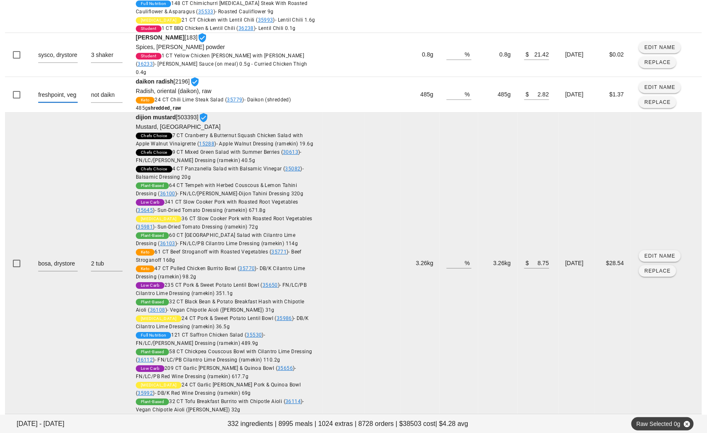
type textarea "freshpoint, veg"
click at [340, 269] on td at bounding box center [344, 263] width 42 height 301
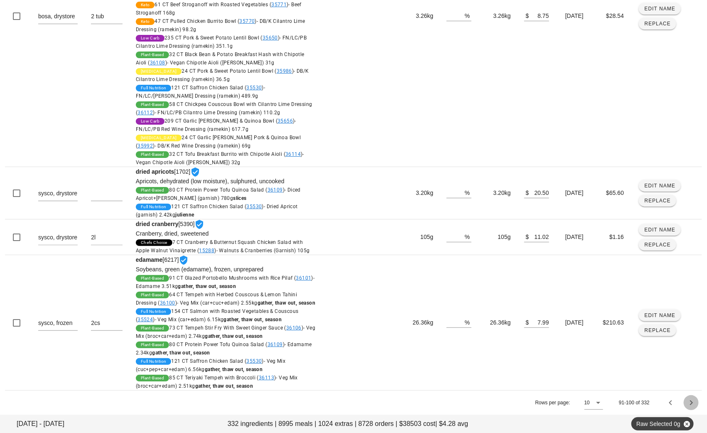
click at [679, 408] on button "Next page" at bounding box center [690, 402] width 15 height 15
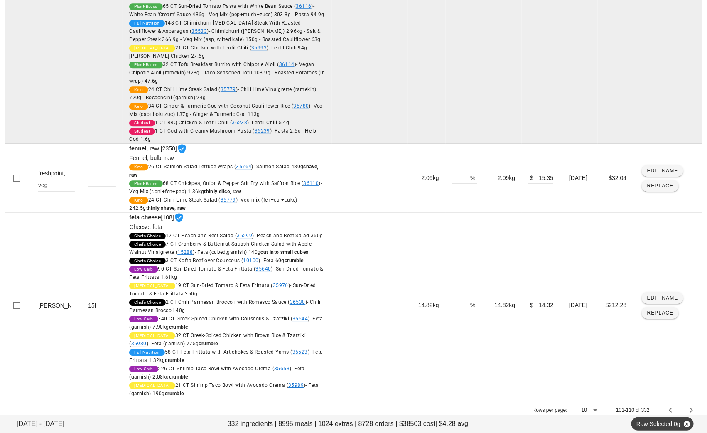
scroll to position [2507, 0]
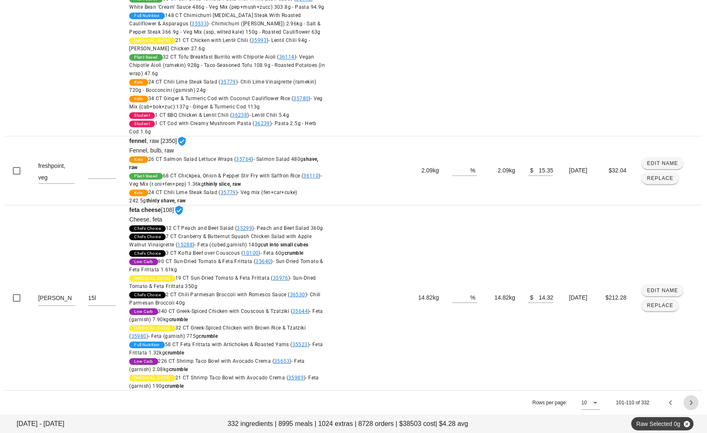
click at [679, 402] on icon "Next page" at bounding box center [691, 402] width 10 height 10
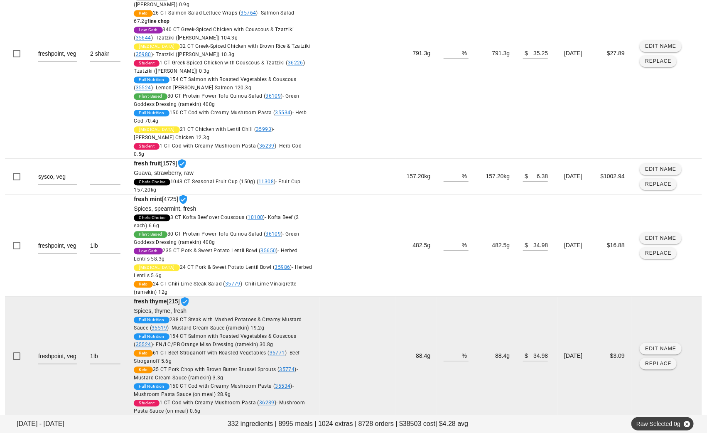
scroll to position [844, 0]
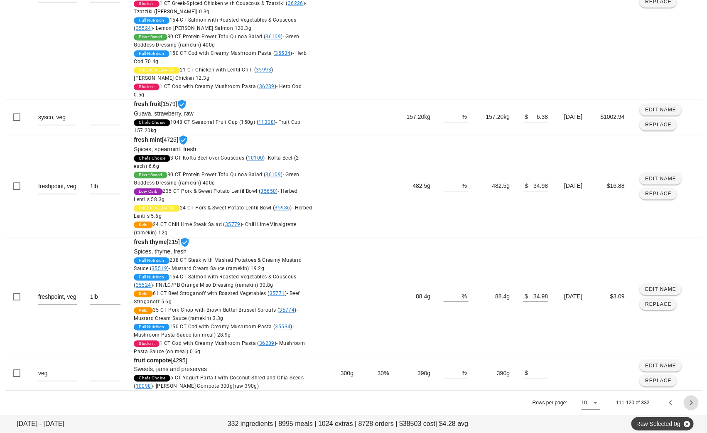
click at [679, 401] on icon "Next page" at bounding box center [691, 402] width 10 height 10
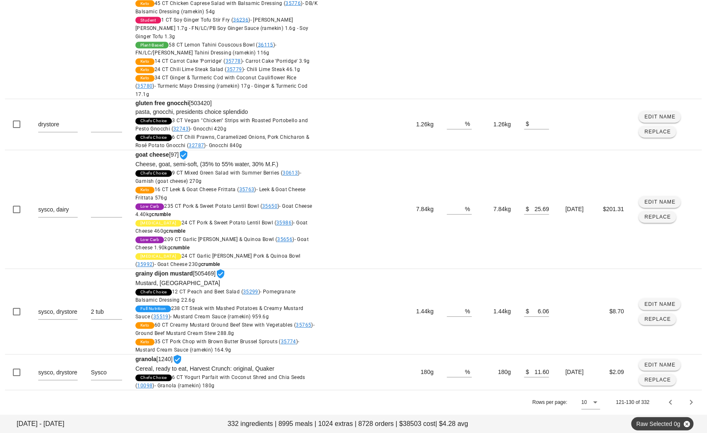
scroll to position [2114, 0]
click at [679, 401] on icon "Next page" at bounding box center [691, 402] width 10 height 10
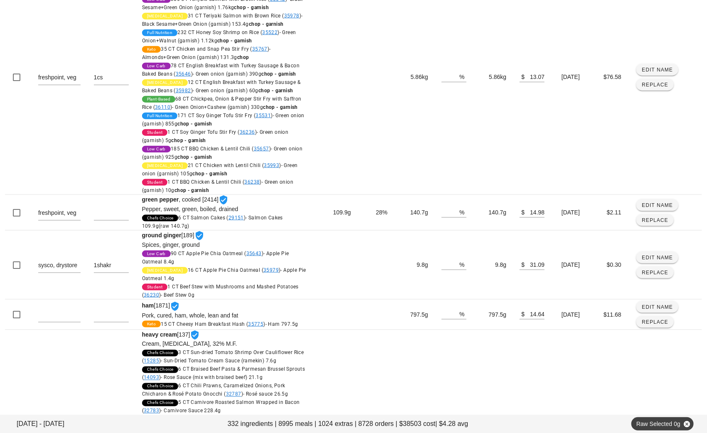
scroll to position [370, 0]
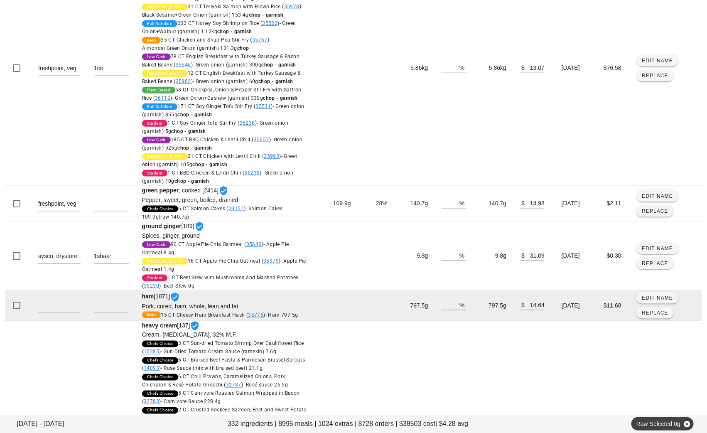
click at [142, 299] on strong "ham" at bounding box center [148, 296] width 12 height 7
click at [78, 311] on textarea at bounding box center [59, 305] width 42 height 13
click at [648, 301] on span "Edit Name" at bounding box center [657, 298] width 32 height 6
click at [142, 308] on input "Ham" at bounding box center [225, 302] width 166 height 11
type input "pork Ham"
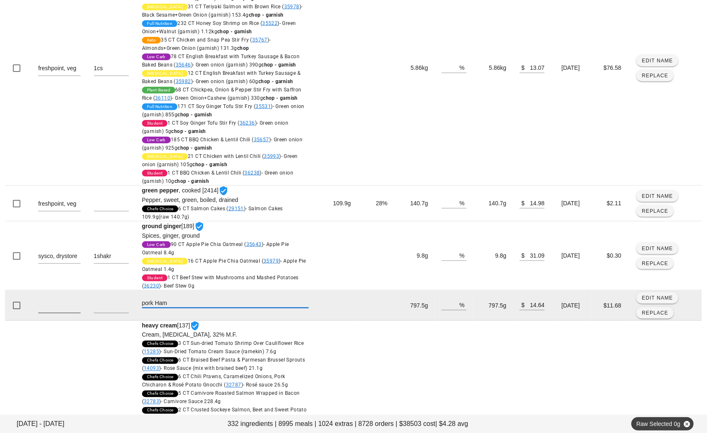
click at [64, 313] on textarea at bounding box center [59, 305] width 42 height 13
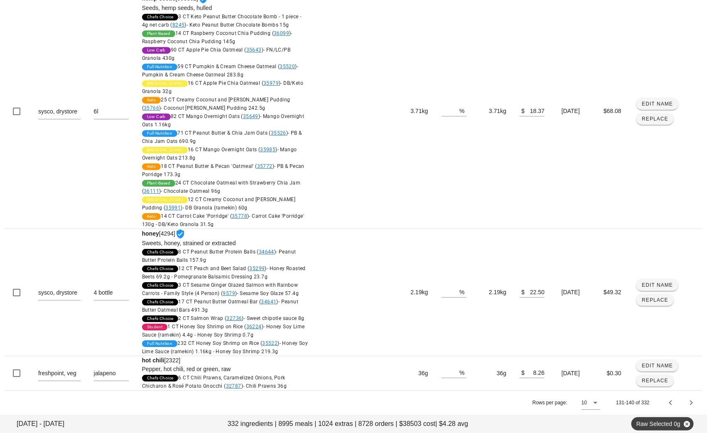
scroll to position [1077, 0]
click at [679, 402] on icon "Next page" at bounding box center [691, 402] width 10 height 10
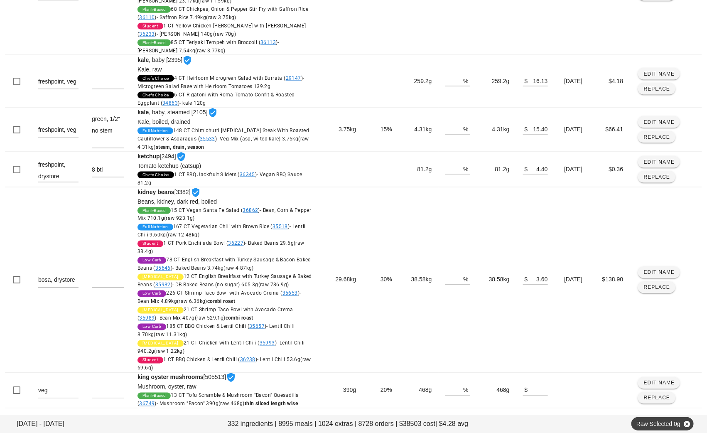
scroll to position [504, 0]
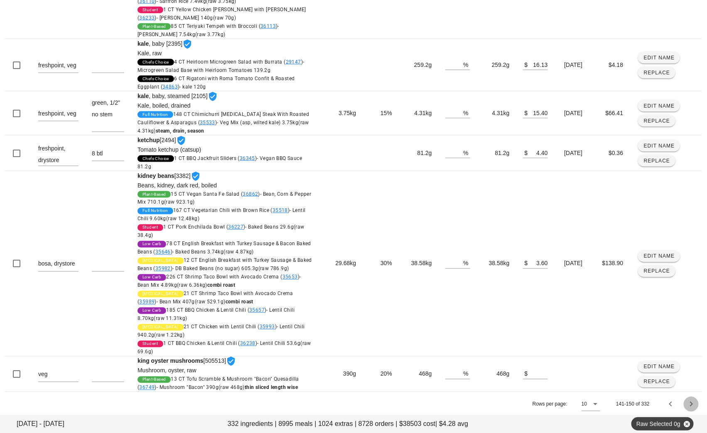
click at [679, 400] on icon "Next page" at bounding box center [691, 404] width 10 height 10
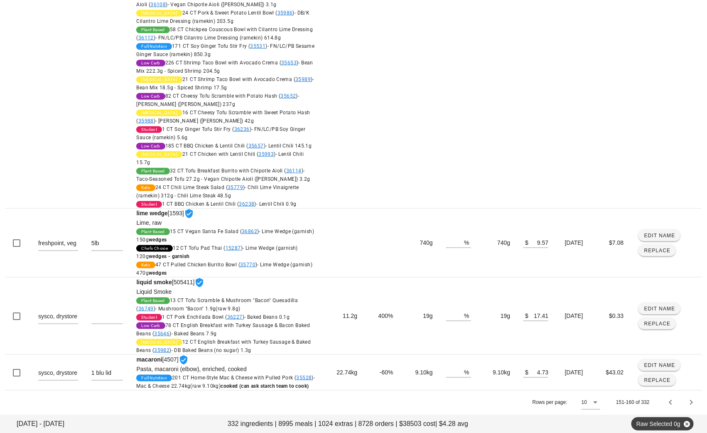
scroll to position [1825, 0]
click at [679, 400] on icon "Next page" at bounding box center [691, 402] width 10 height 10
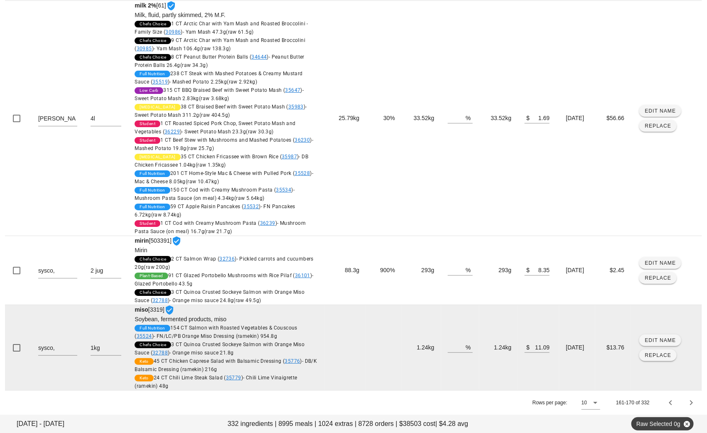
scroll to position [1317, 0]
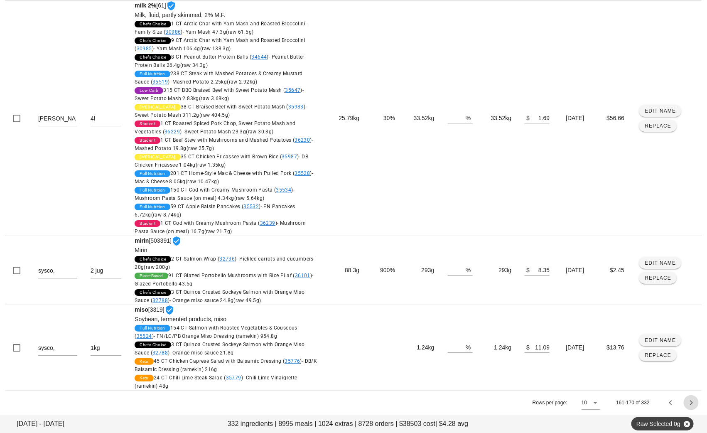
click at [679, 401] on icon "Next page" at bounding box center [691, 402] width 10 height 10
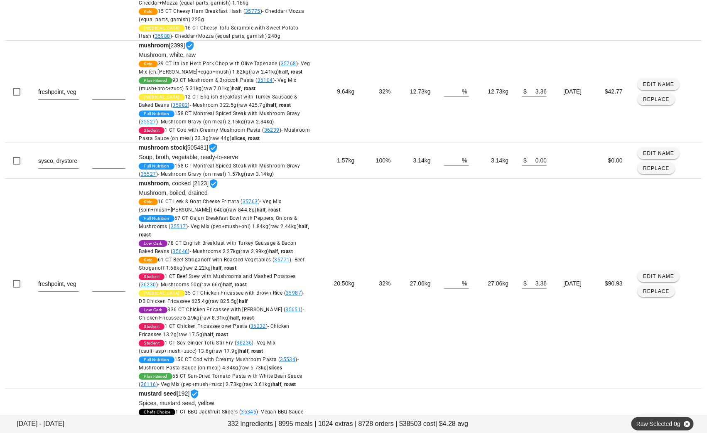
scroll to position [1359, 0]
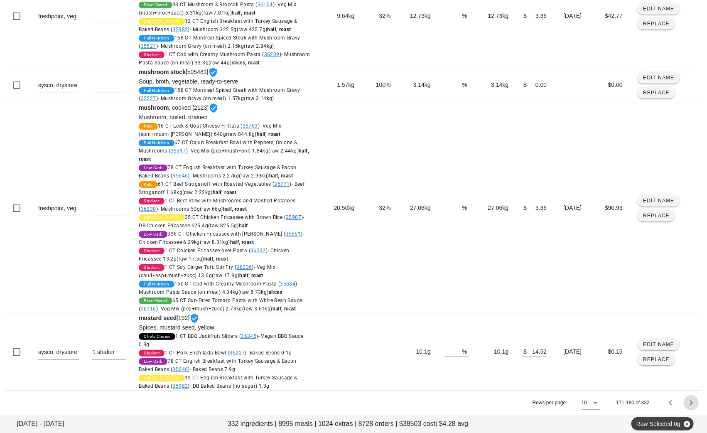
click at [679, 403] on icon "Next page" at bounding box center [691, 402] width 10 height 10
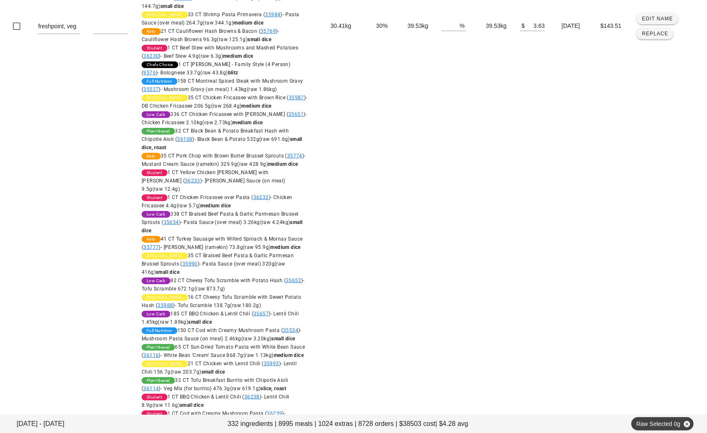
scroll to position [1655, 0]
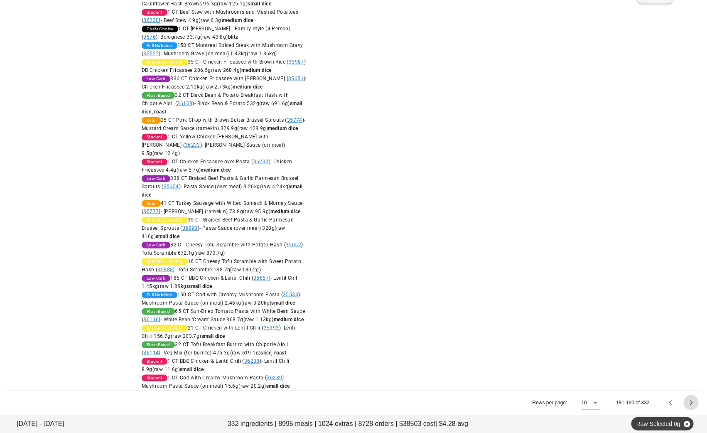
click at [679, 403] on icon "Next page" at bounding box center [691, 402] width 10 height 10
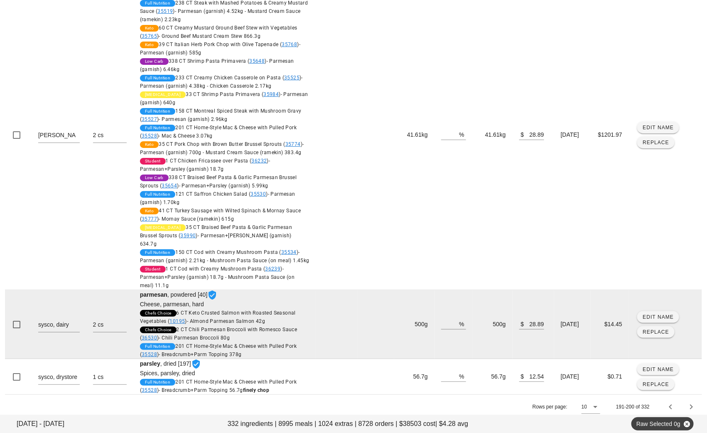
scroll to position [1411, 0]
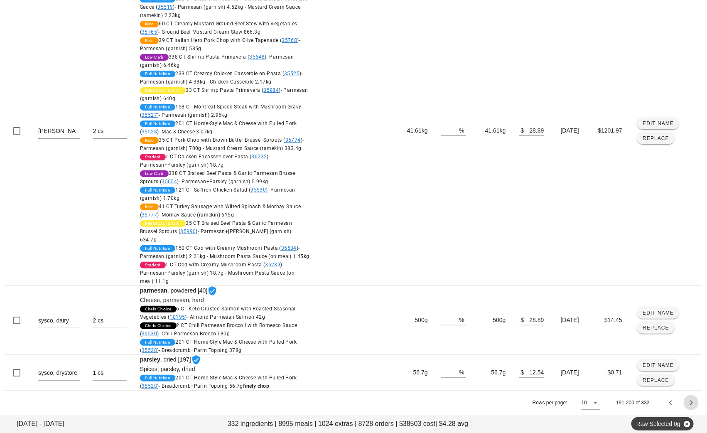
click at [679, 402] on icon "Next page" at bounding box center [691, 402] width 10 height 10
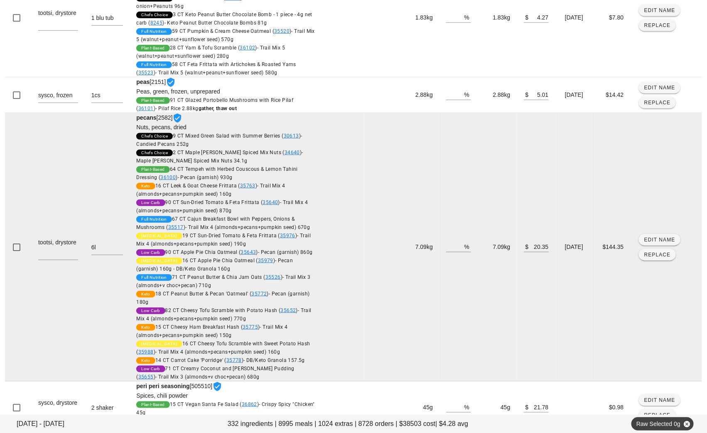
scroll to position [1683, 0]
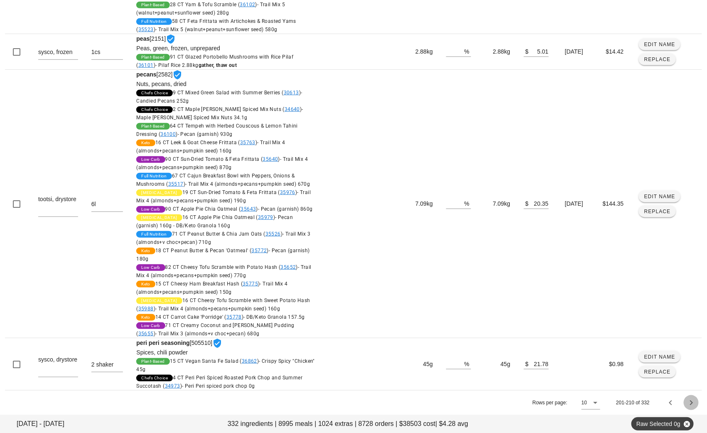
click at [679, 401] on icon "Next page" at bounding box center [691, 402] width 10 height 10
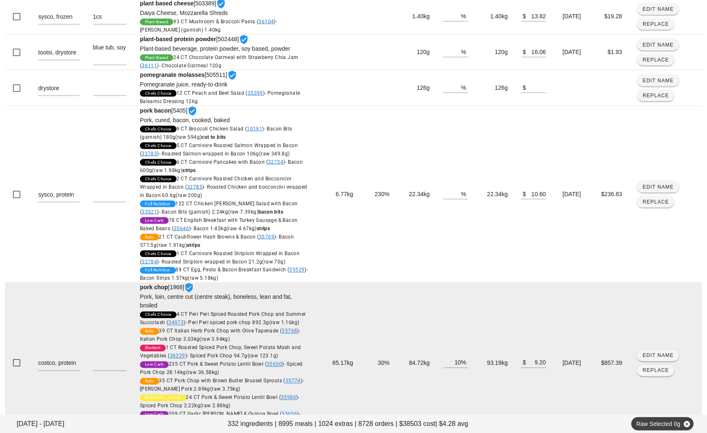
scroll to position [502, 0]
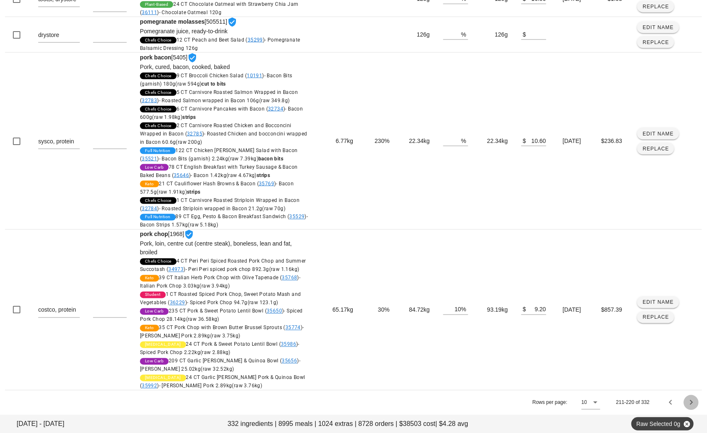
click at [679, 401] on icon "Next page" at bounding box center [691, 402] width 10 height 10
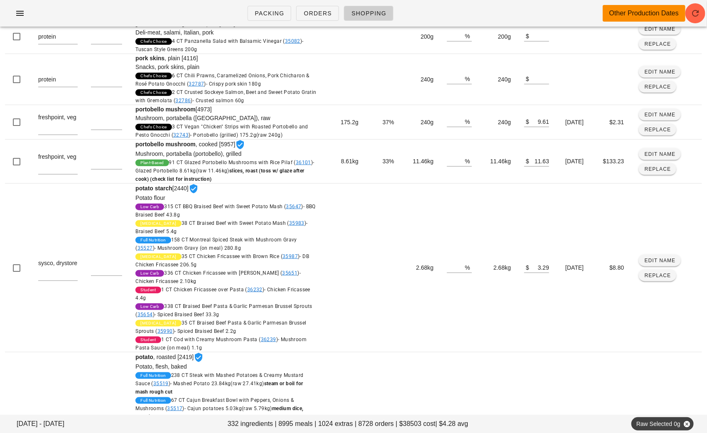
scroll to position [0, 0]
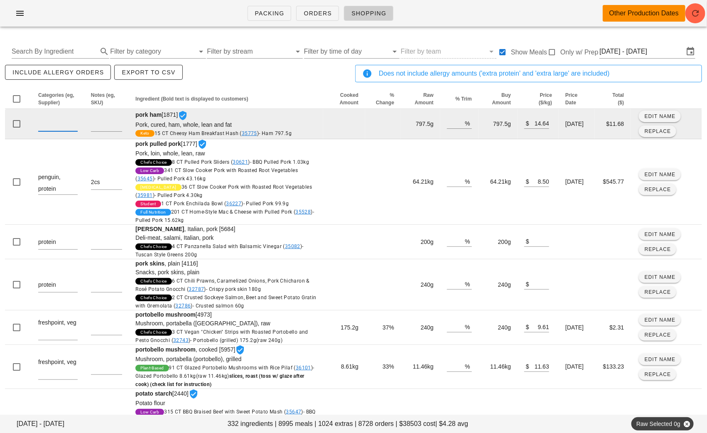
click at [62, 126] on textarea at bounding box center [57, 124] width 39 height 13
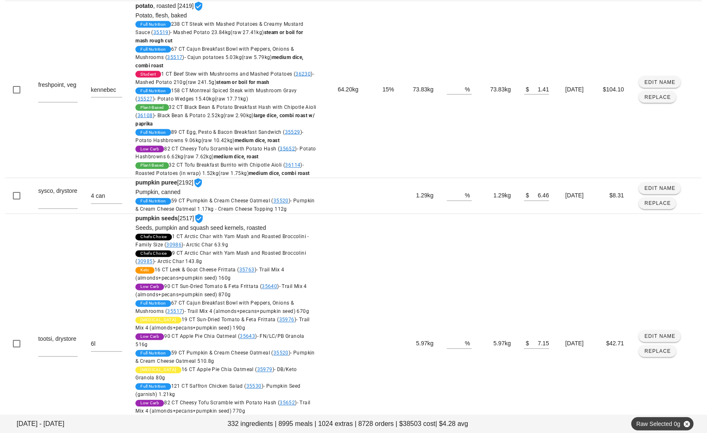
scroll to position [629, 0]
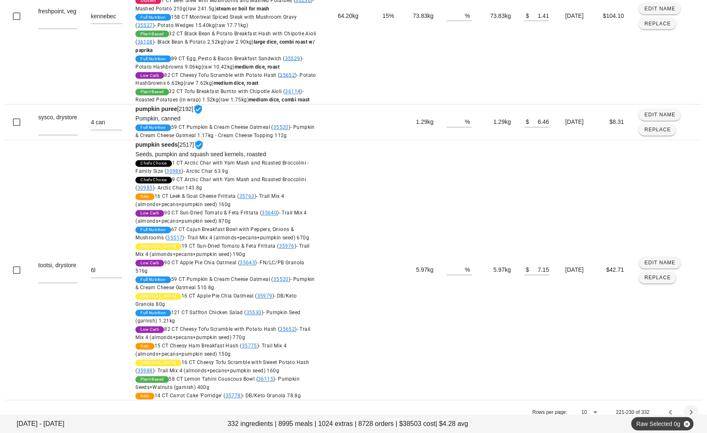
type textarea "protein"
click at [679, 407] on icon "Next page" at bounding box center [691, 412] width 10 height 10
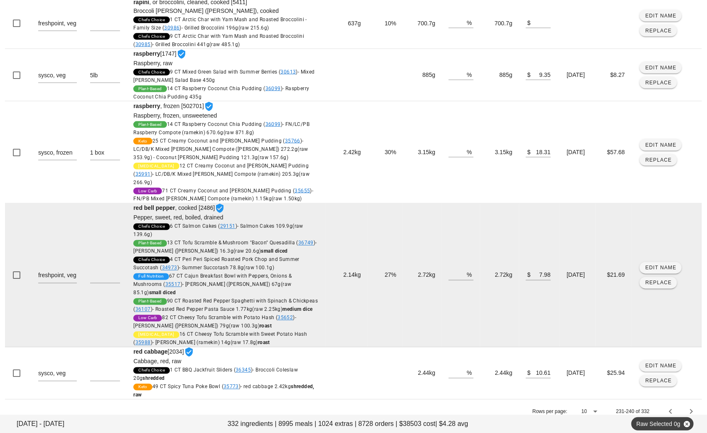
scroll to position [528, 0]
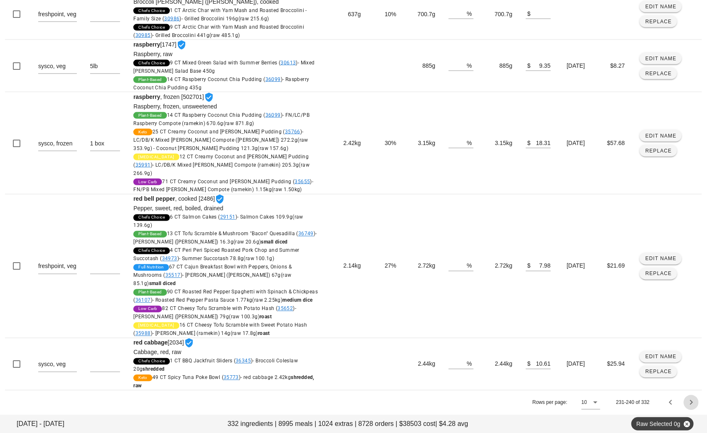
click at [679, 401] on icon "Next page" at bounding box center [691, 402] width 10 height 10
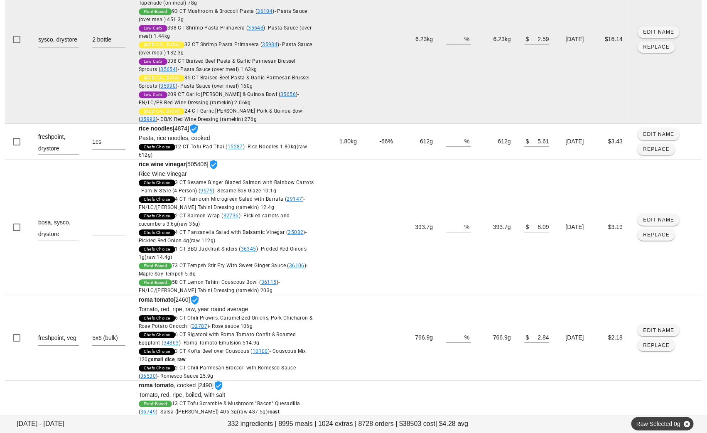
scroll to position [1037, 0]
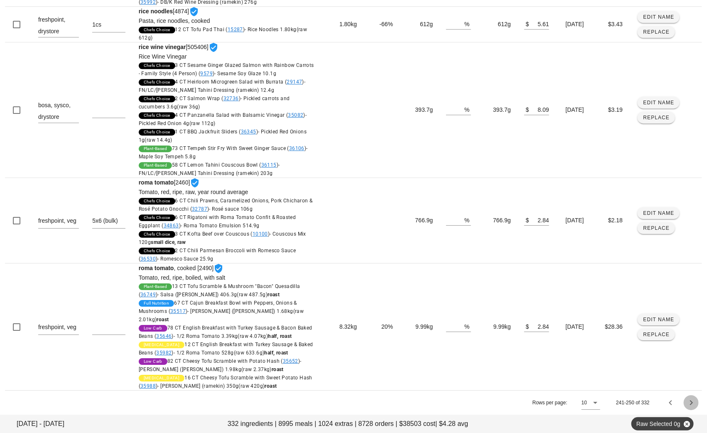
click at [679, 401] on icon "Next page" at bounding box center [691, 402] width 10 height 10
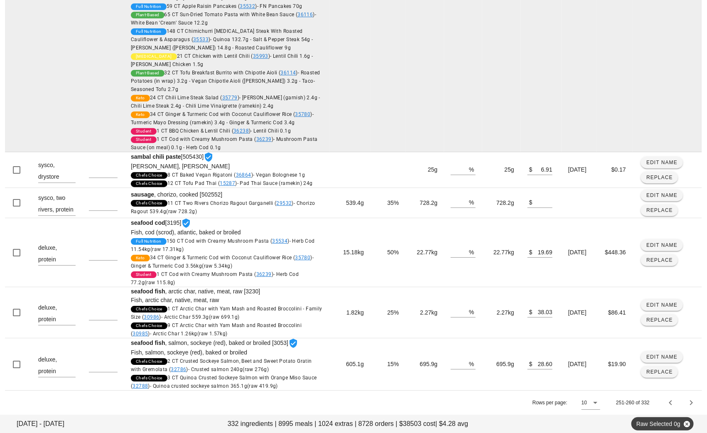
scroll to position [2467, 0]
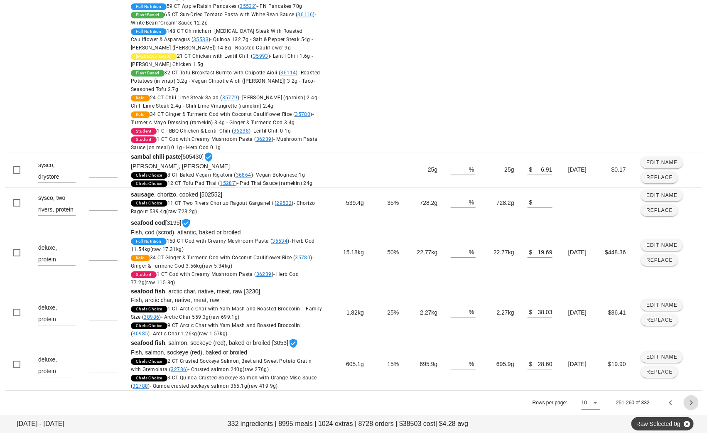
click at [679, 402] on icon "Next page" at bounding box center [691, 402] width 10 height 10
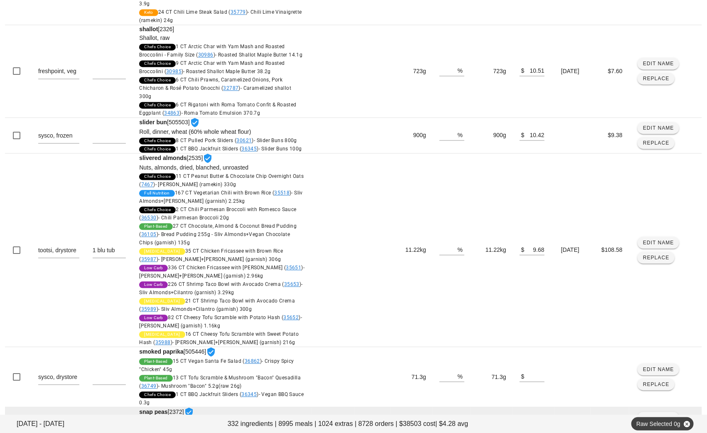
scroll to position [788, 0]
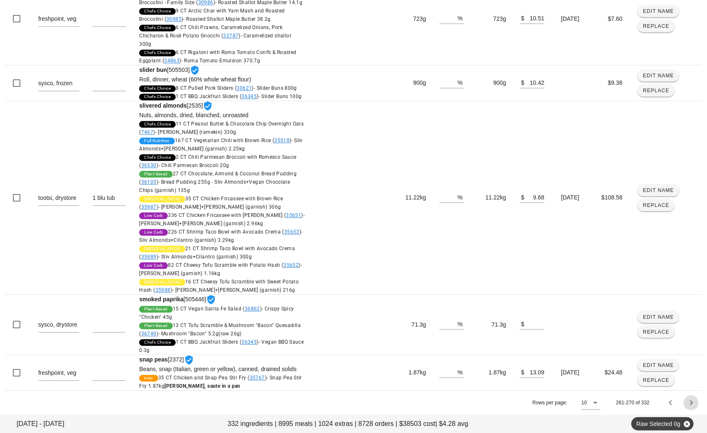
click at [679, 404] on icon "Next page" at bounding box center [691, 402] width 10 height 10
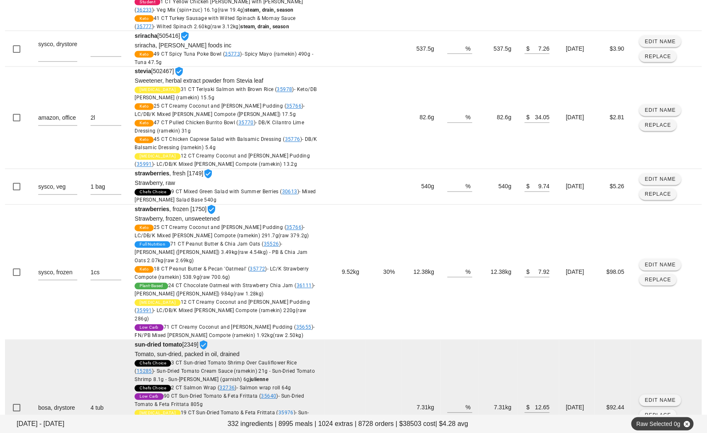
scroll to position [704, 0]
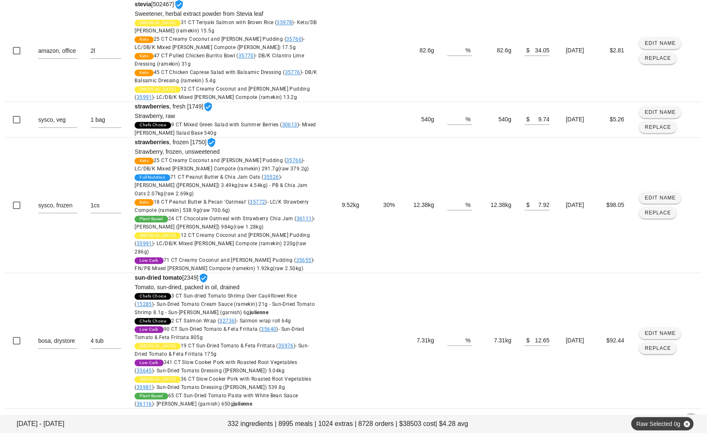
click at [679, 413] on button "Next page" at bounding box center [690, 420] width 15 height 15
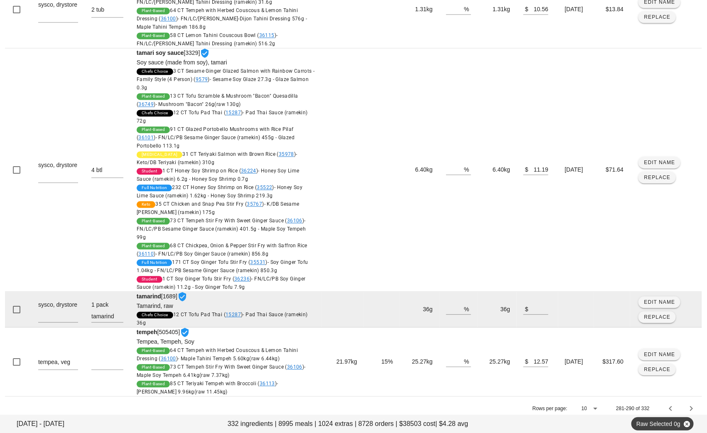
scroll to position [744, 0]
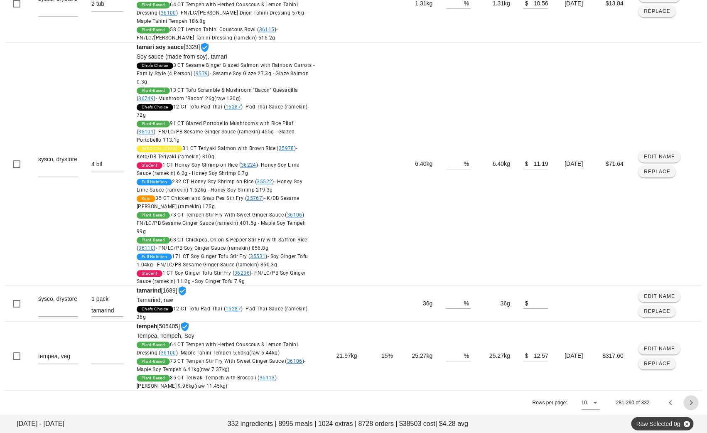
click at [679, 403] on icon "Next page" at bounding box center [691, 402] width 10 height 10
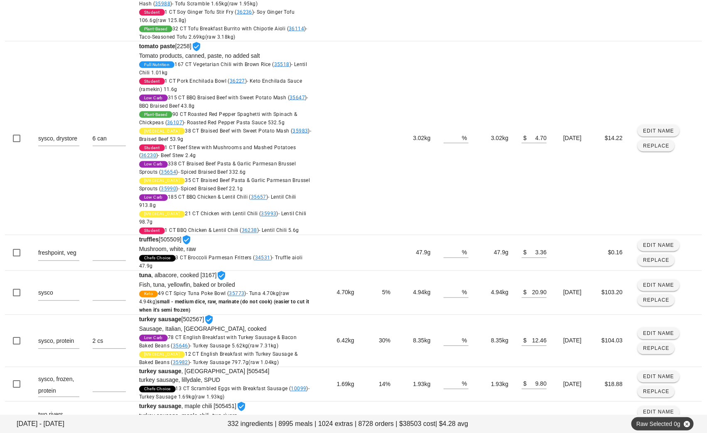
scroll to position [583, 0]
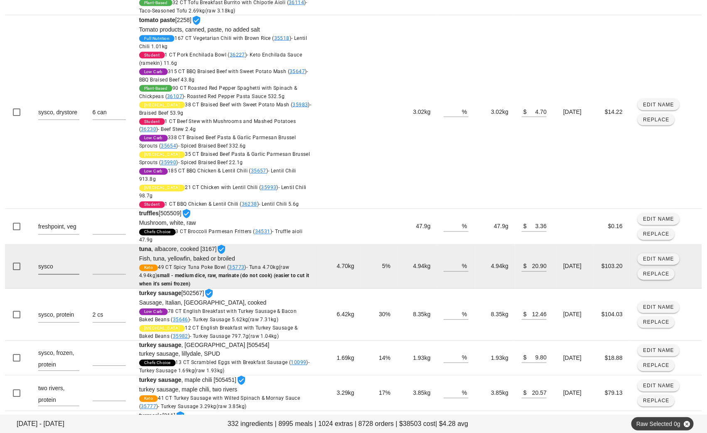
click at [71, 270] on textarea "sysco" at bounding box center [58, 267] width 41 height 13
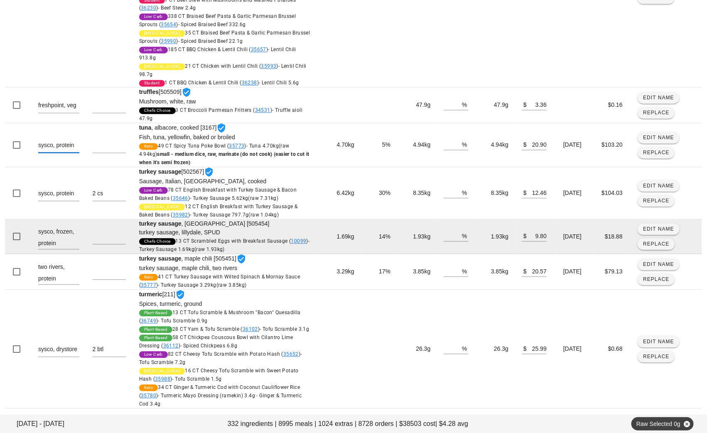
scroll to position [729, 0]
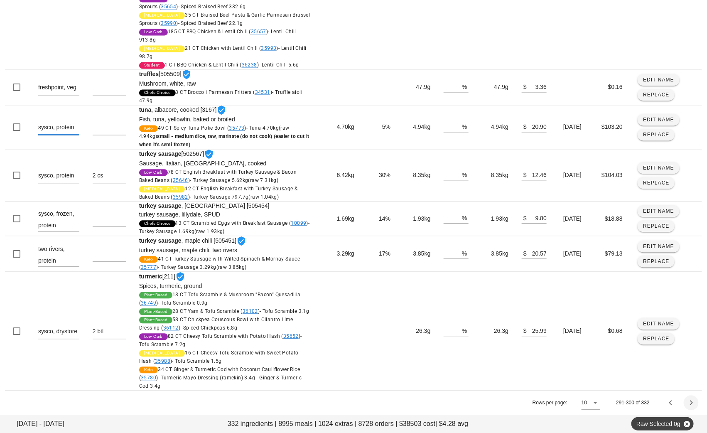
type textarea "sysco, protein"
click at [679, 402] on icon "Next page" at bounding box center [691, 402] width 10 height 10
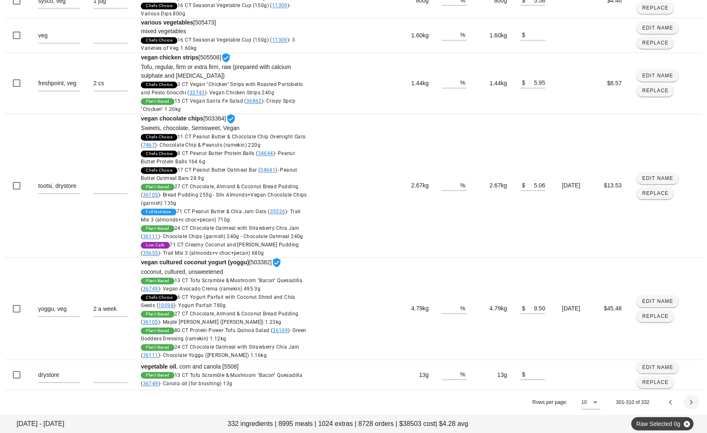
scroll to position [724, 0]
click at [679, 400] on icon "Next page" at bounding box center [691, 402] width 10 height 10
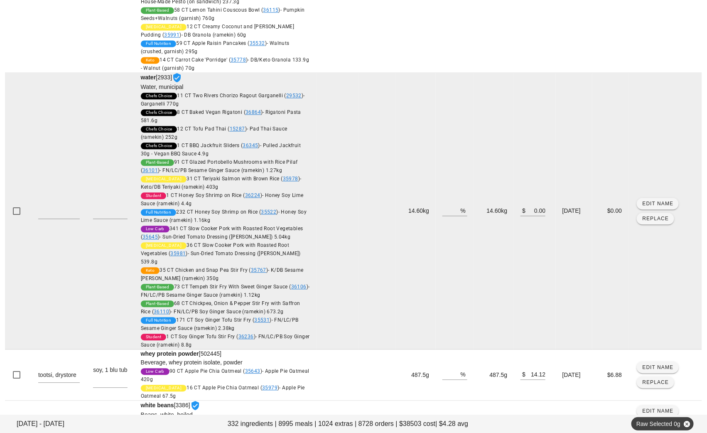
scroll to position [845, 0]
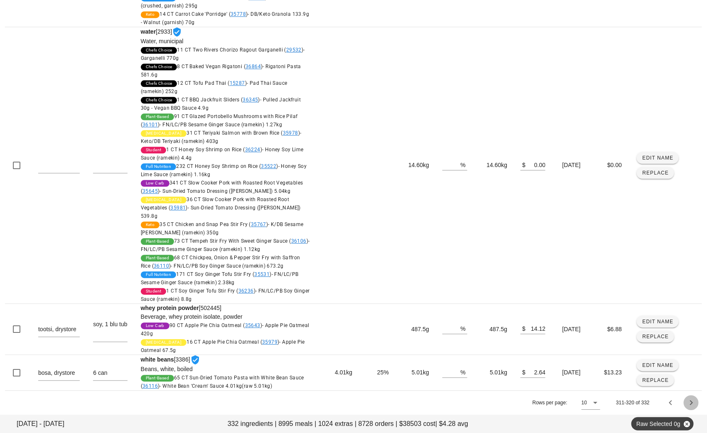
click at [679, 402] on icon "Next page" at bounding box center [691, 402] width 10 height 10
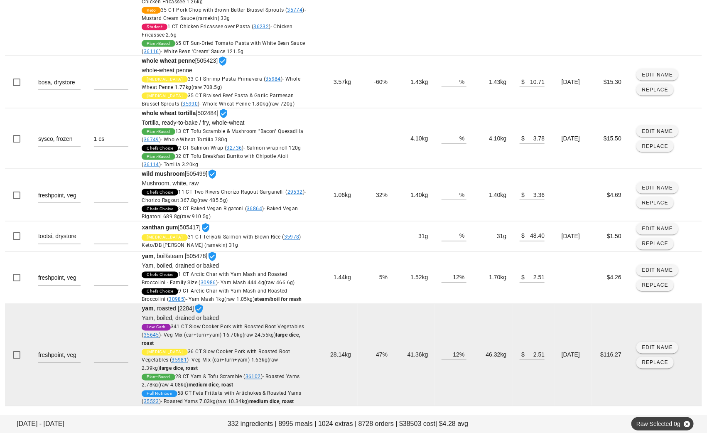
scroll to position [534, 0]
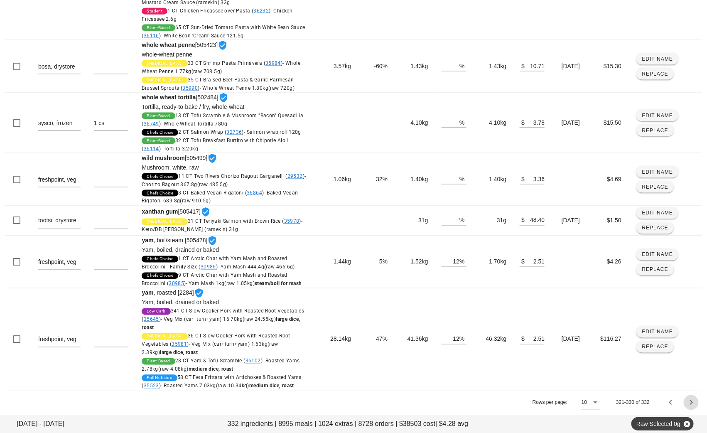
click at [679, 402] on icon "Next page" at bounding box center [691, 402] width 10 height 10
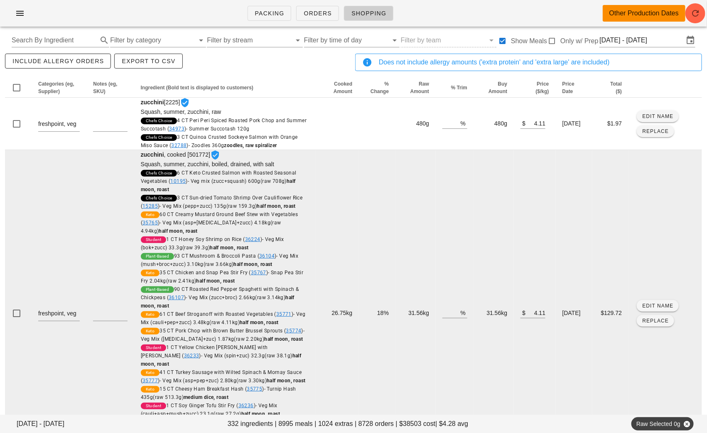
scroll to position [0, 0]
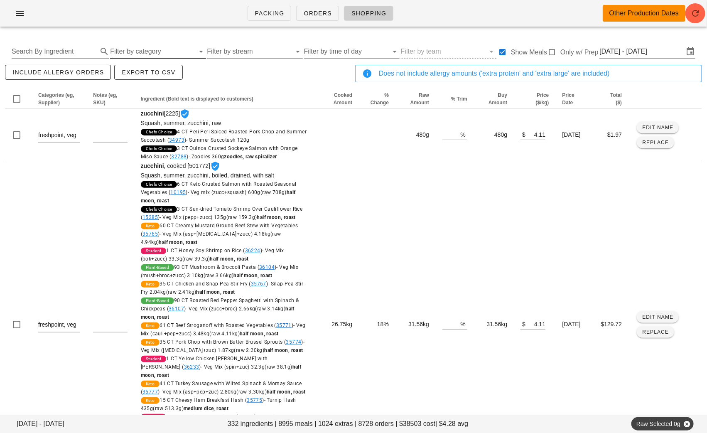
click at [166, 45] on input "Filter by category" at bounding box center [152, 51] width 84 height 13
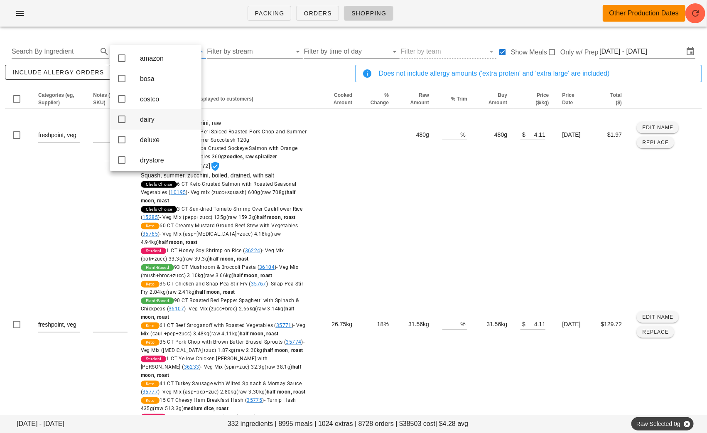
click at [161, 122] on div "dairy" at bounding box center [167, 119] width 55 height 8
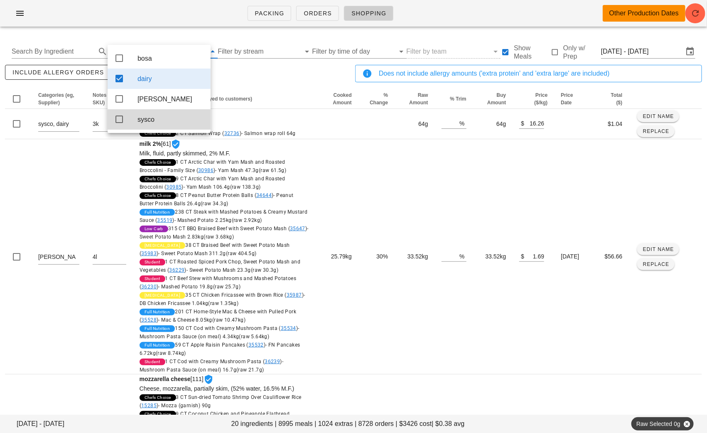
click at [257, 72] on div "include allergy orders Export to CSV" at bounding box center [178, 76] width 350 height 27
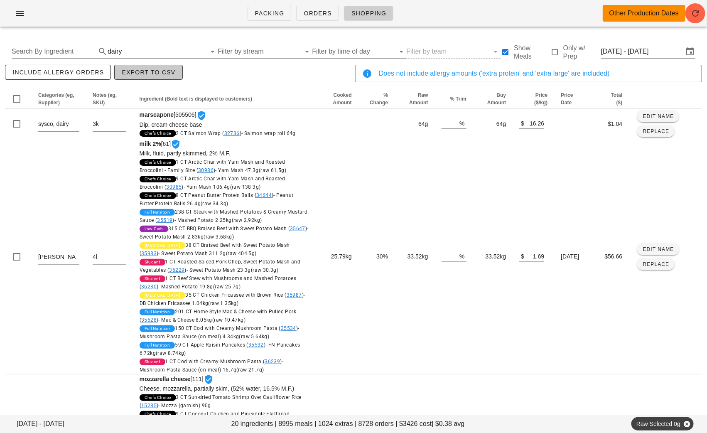
click at [147, 79] on button "Export to CSV" at bounding box center [148, 72] width 68 height 15
click at [193, 50] on input "text" at bounding box center [165, 51] width 83 height 13
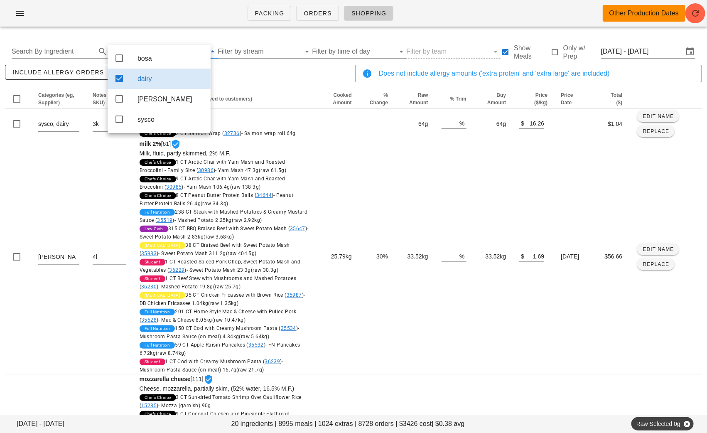
click at [143, 78] on div "dairy" at bounding box center [170, 79] width 66 height 8
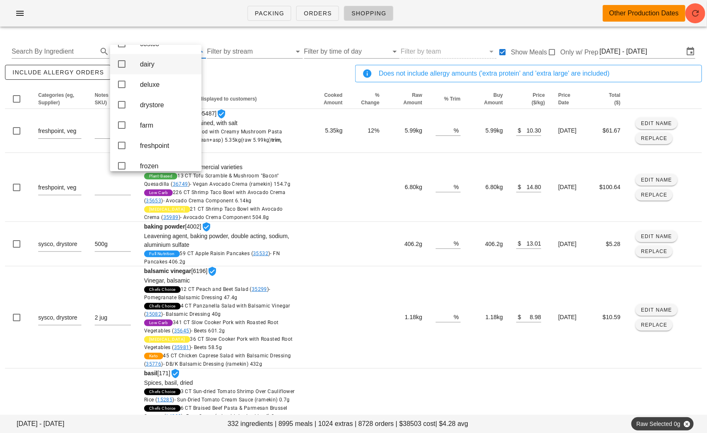
scroll to position [56, 0]
click at [157, 107] on div "drystore" at bounding box center [167, 104] width 55 height 8
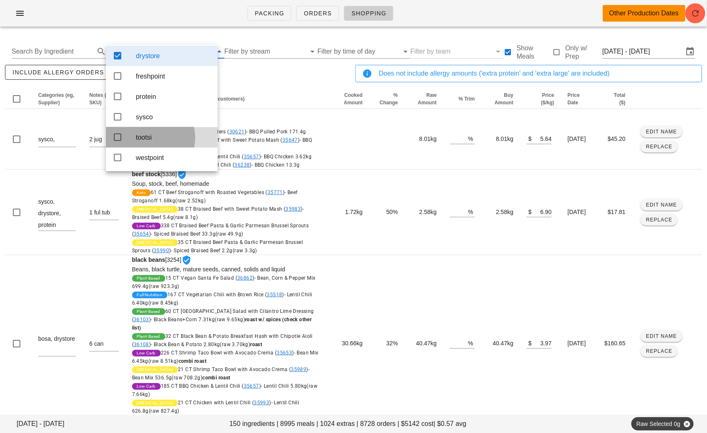
scroll to position [29, 0]
click at [246, 73] on div "include allergy orders Export to CSV" at bounding box center [178, 76] width 350 height 27
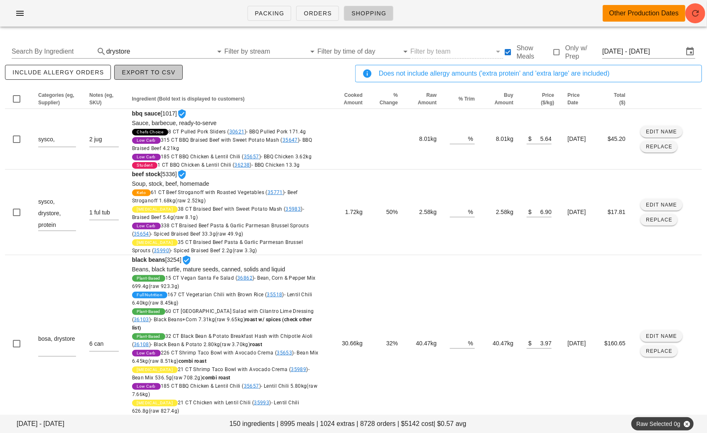
click at [160, 75] on span "Export to CSV" at bounding box center [148, 72] width 54 height 7
click at [188, 49] on input "text" at bounding box center [172, 51] width 81 height 13
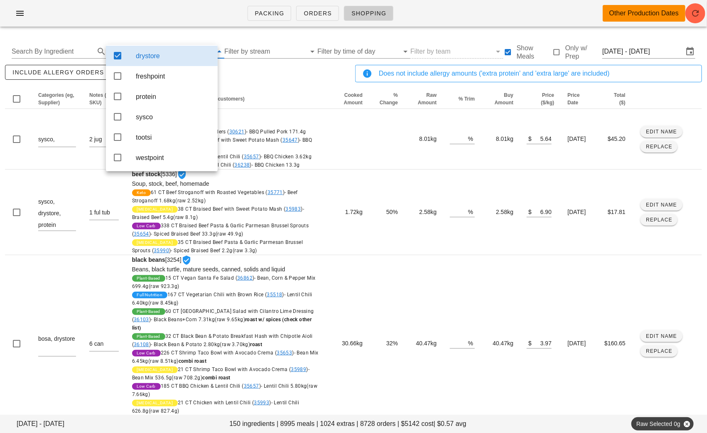
click at [176, 56] on div "drystore" at bounding box center [173, 56] width 75 height 18
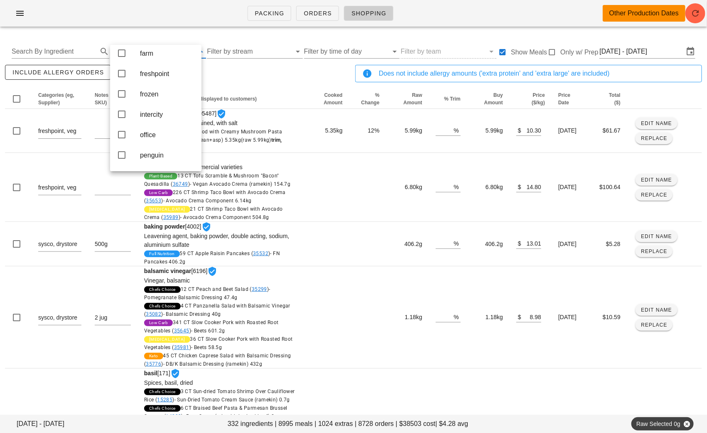
scroll to position [126, 0]
click at [160, 97] on div "frozen" at bounding box center [167, 95] width 55 height 18
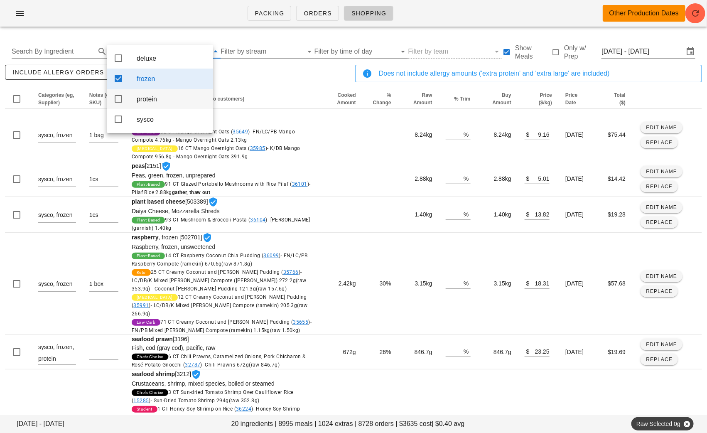
scroll to position [0, 0]
click at [245, 70] on div "include allergy orders Export to CSV" at bounding box center [178, 76] width 350 height 27
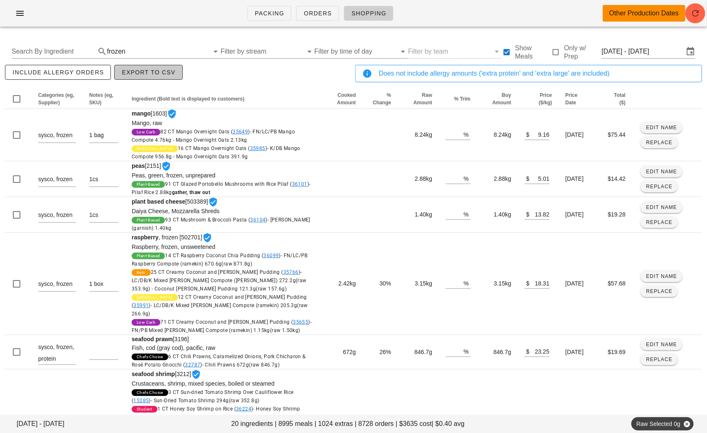
click at [136, 74] on span "Export to CSV" at bounding box center [148, 72] width 54 height 7
click at [181, 50] on input "text" at bounding box center [168, 51] width 82 height 13
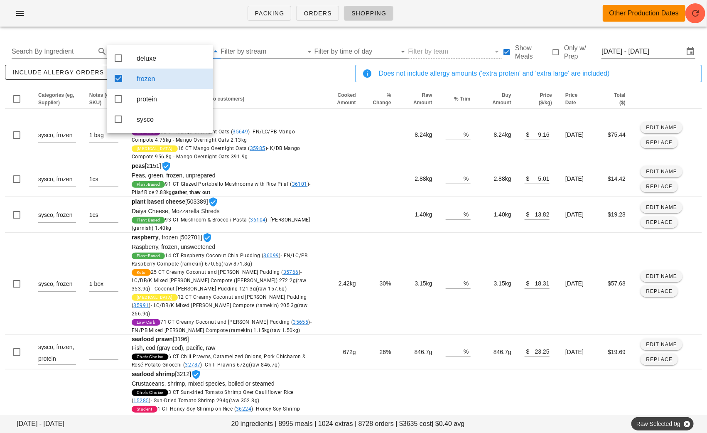
drag, startPoint x: 119, startPoint y: 81, endPoint x: 206, endPoint y: 89, distance: 87.9
click at [119, 81] on icon at bounding box center [118, 78] width 10 height 10
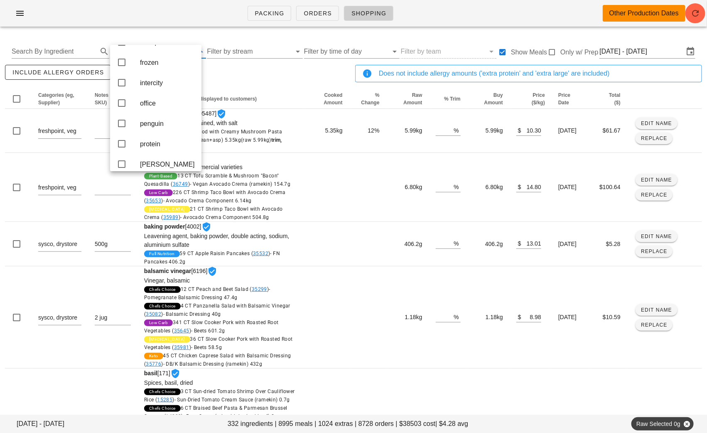
scroll to position [176, 0]
click at [140, 90] on div "office" at bounding box center [167, 86] width 55 height 8
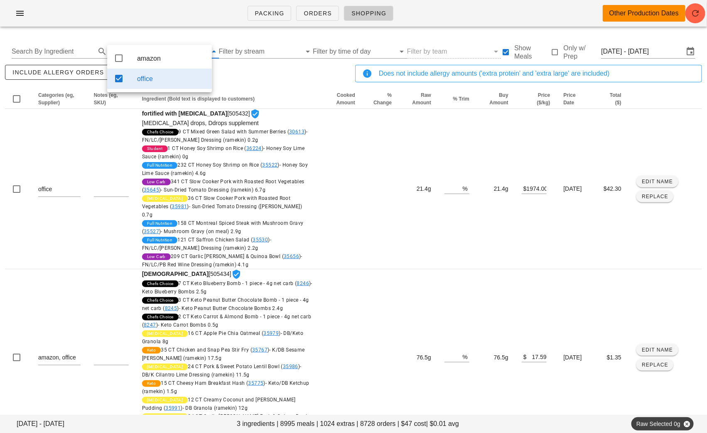
scroll to position [0, 0]
click at [256, 88] on div "include allergy orders Export to CSV" at bounding box center [178, 76] width 350 height 27
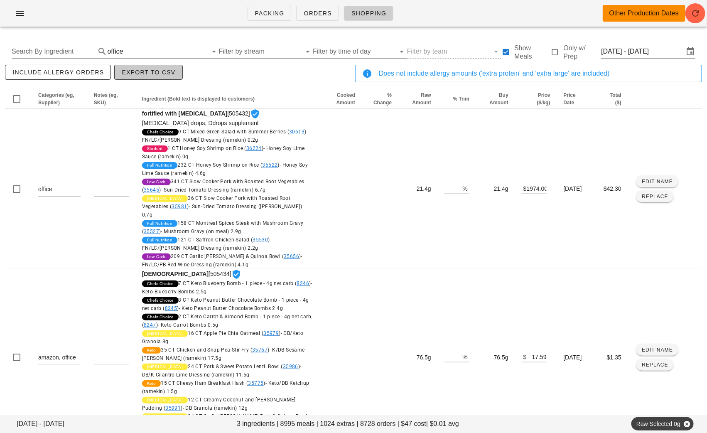
click at [146, 70] on span "Export to CSV" at bounding box center [148, 72] width 54 height 7
click at [157, 53] on input "text" at bounding box center [166, 51] width 82 height 13
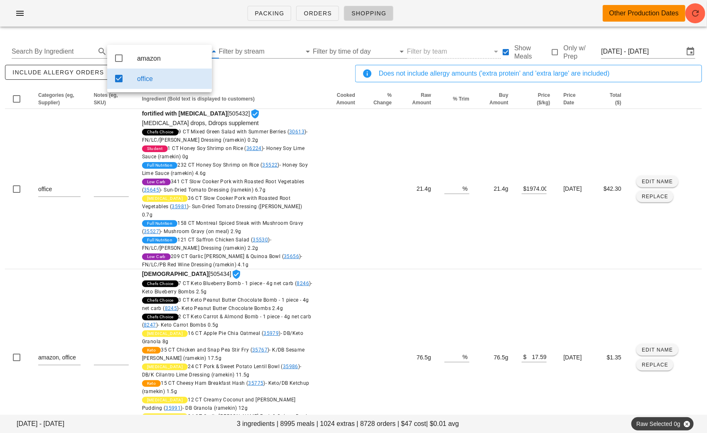
click at [114, 77] on icon at bounding box center [119, 78] width 10 height 10
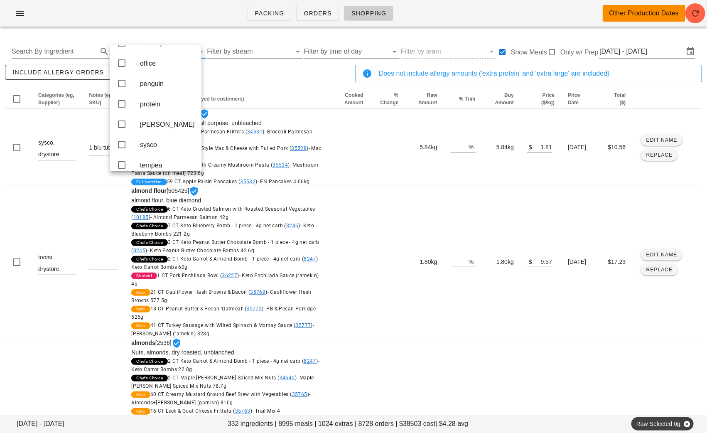
scroll to position [201, 0]
click at [157, 106] on div "protein" at bounding box center [167, 102] width 55 height 8
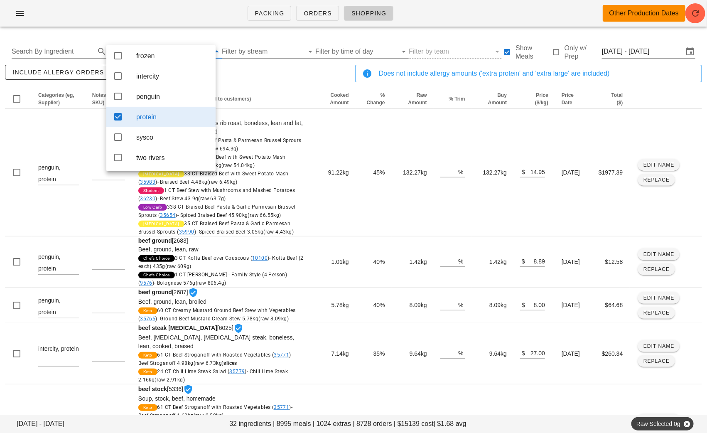
scroll to position [113, 0]
click at [256, 74] on div "include allergy orders Export to CSV" at bounding box center [178, 76] width 350 height 27
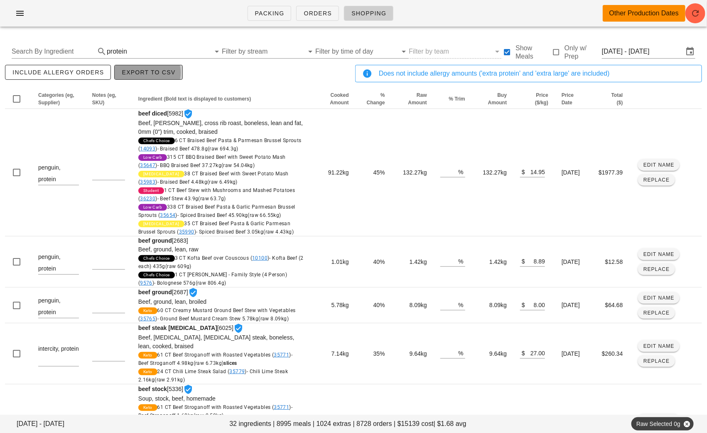
click at [155, 72] on span "Export to CSV" at bounding box center [148, 72] width 54 height 7
click at [167, 56] on input "text" at bounding box center [169, 51] width 81 height 13
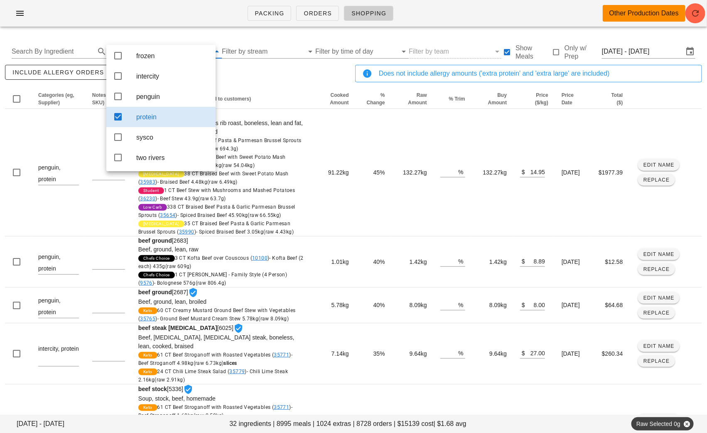
click at [131, 112] on div "protein" at bounding box center [160, 117] width 109 height 20
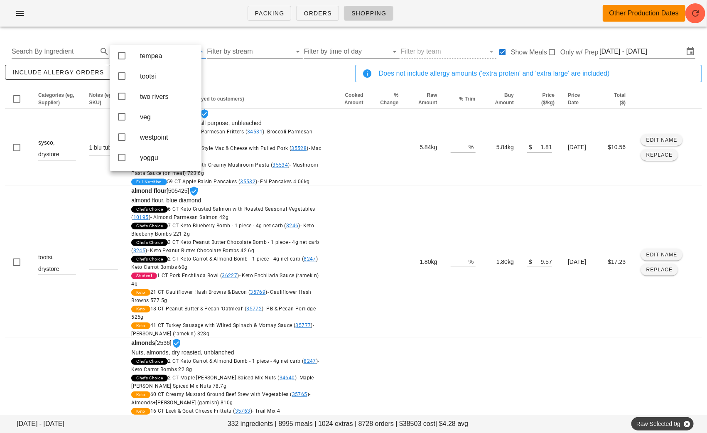
scroll to position [325, 0]
click at [152, 115] on div "veg" at bounding box center [167, 117] width 55 height 8
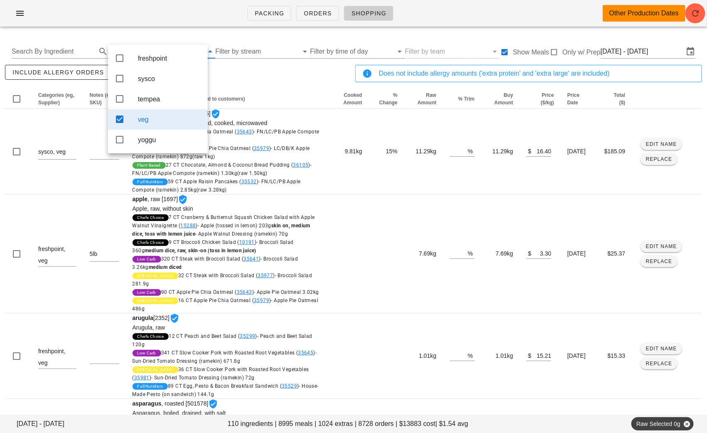
scroll to position [0, 0]
click at [267, 78] on div "include allergy orders Export to CSV" at bounding box center [178, 76] width 350 height 27
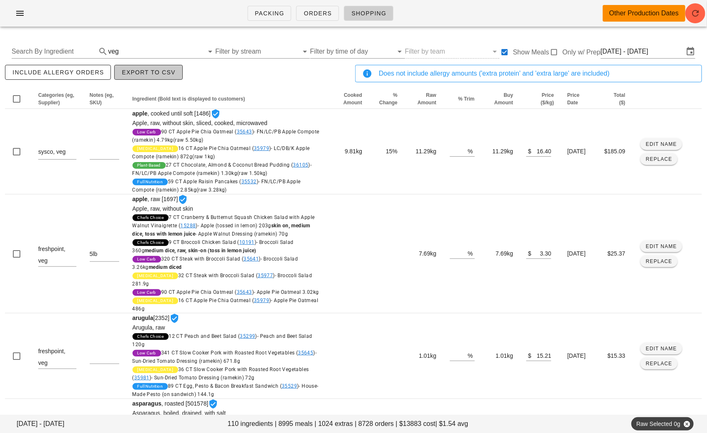
click at [158, 69] on span "Export to CSV" at bounding box center [148, 72] width 54 height 7
